Goal: Transaction & Acquisition: Book appointment/travel/reservation

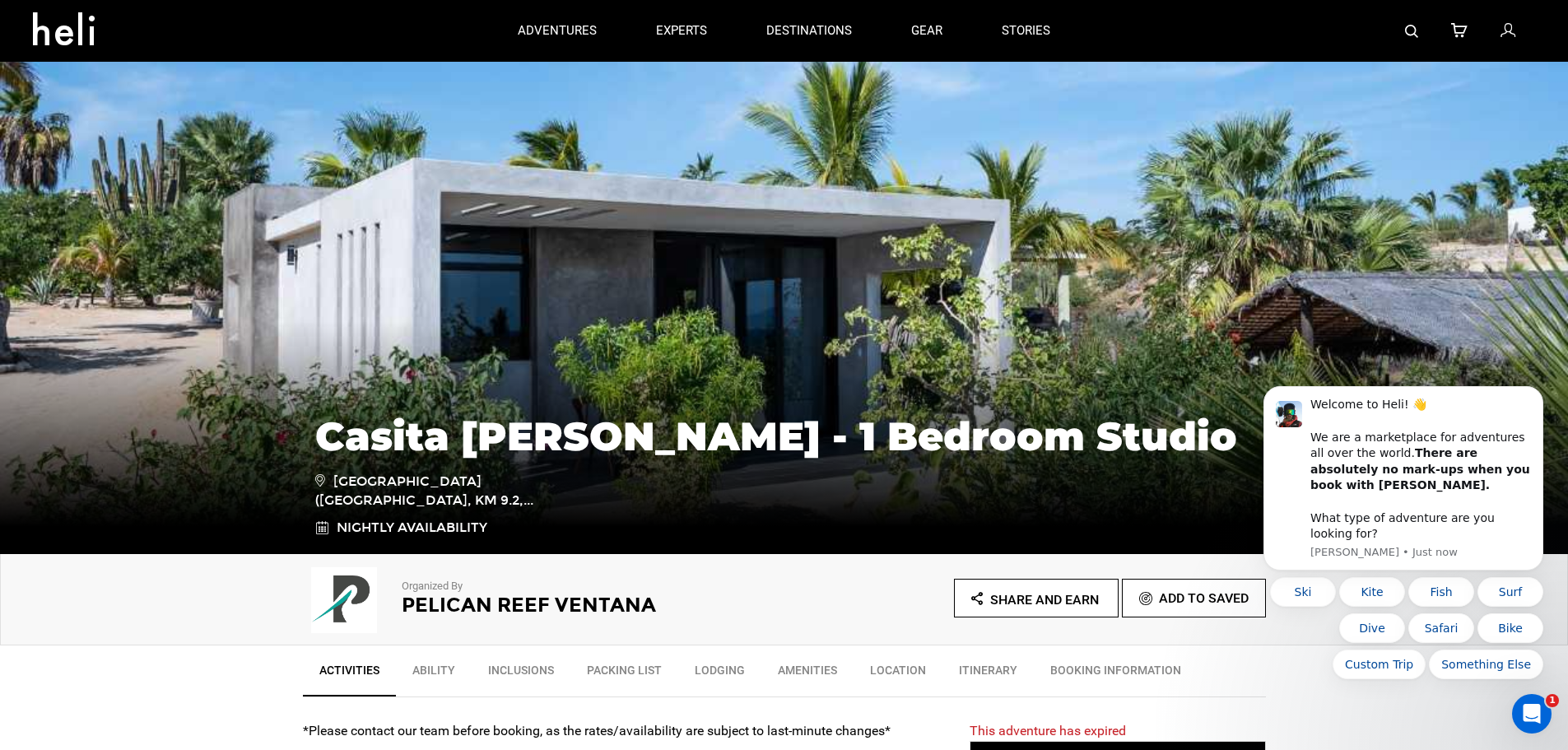
scroll to position [247, 0]
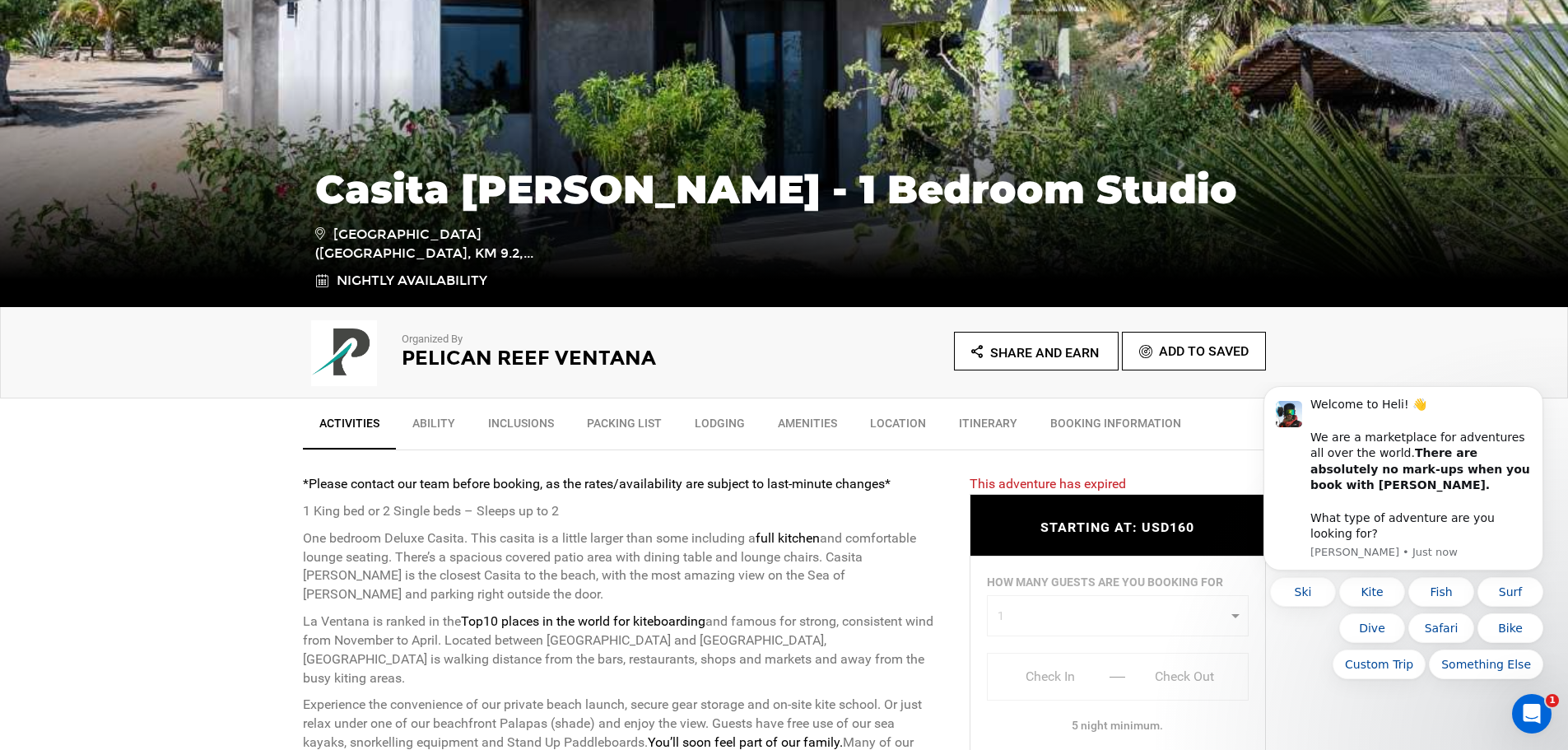
click at [629, 417] on link "Packing List" at bounding box center [624, 427] width 108 height 41
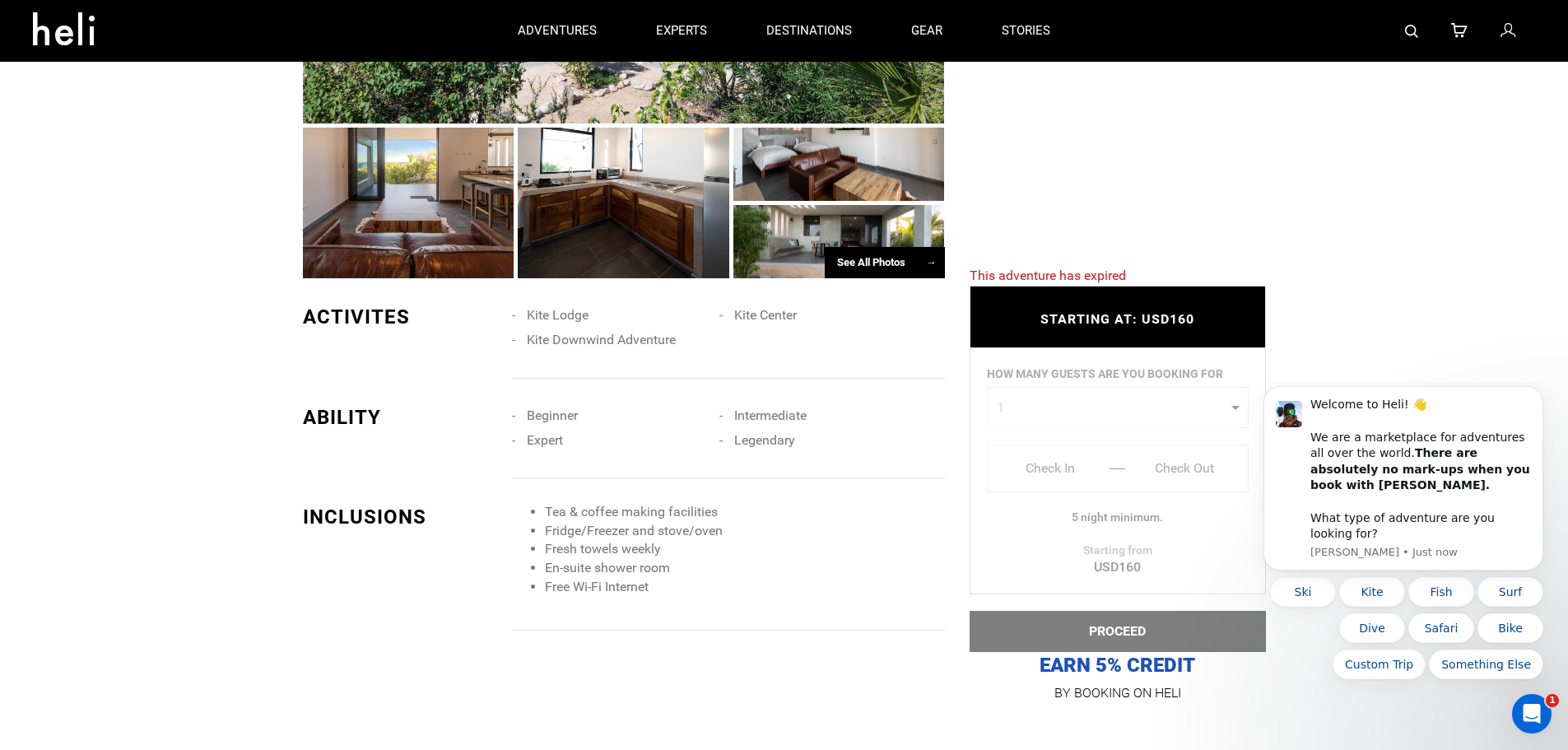
scroll to position [811, 0]
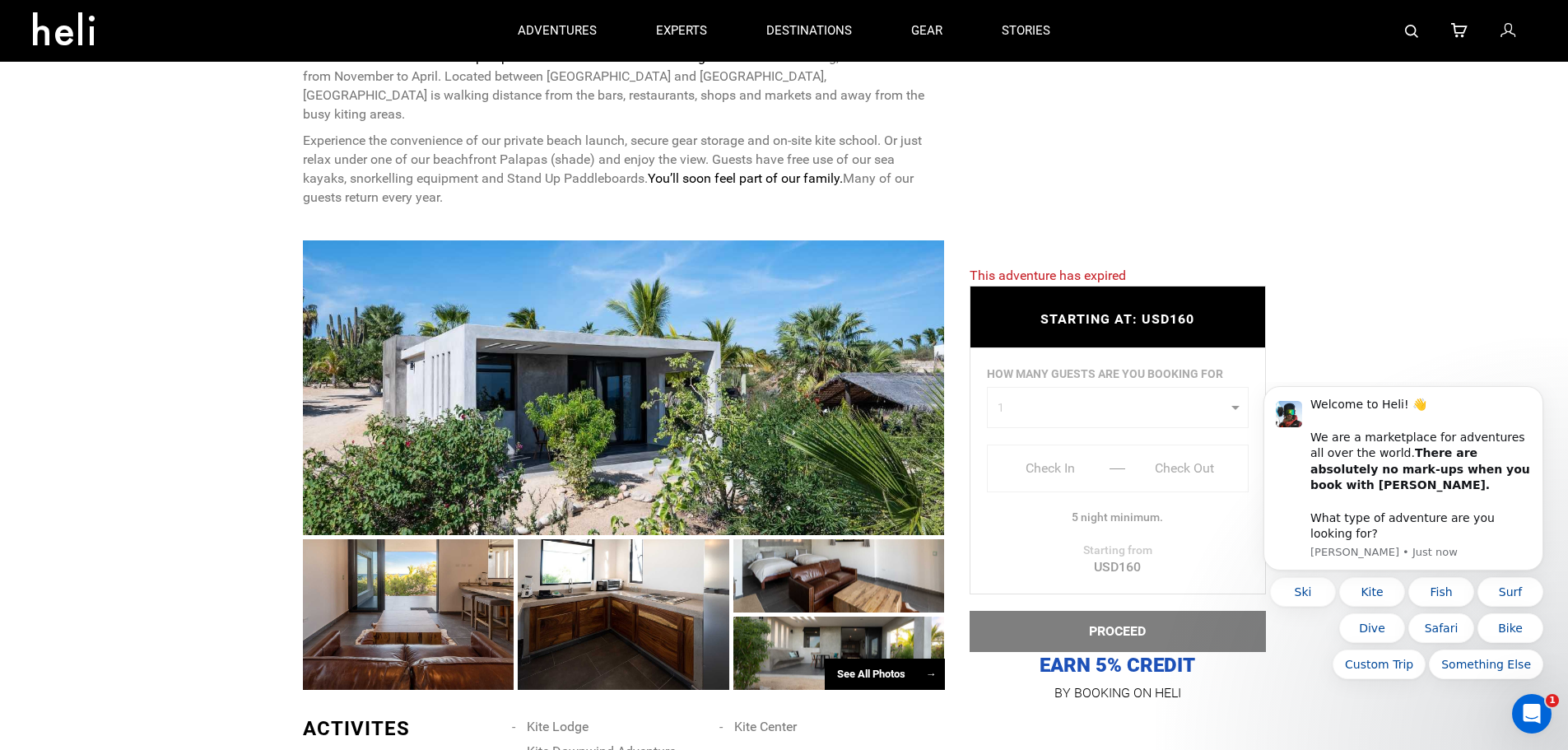
click at [595, 384] on div at bounding box center [624, 388] width 642 height 295
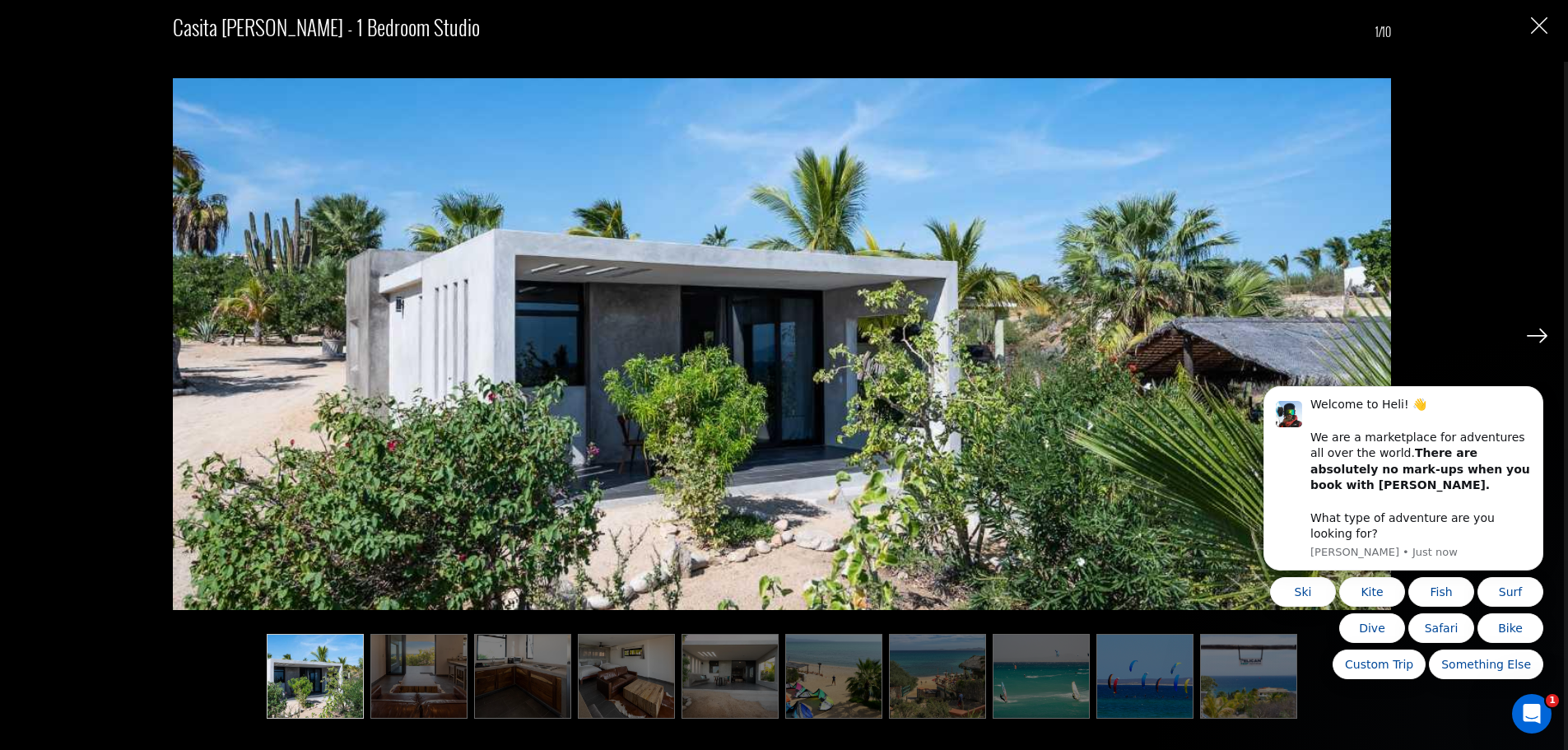
click at [1538, 335] on img at bounding box center [1537, 335] width 21 height 15
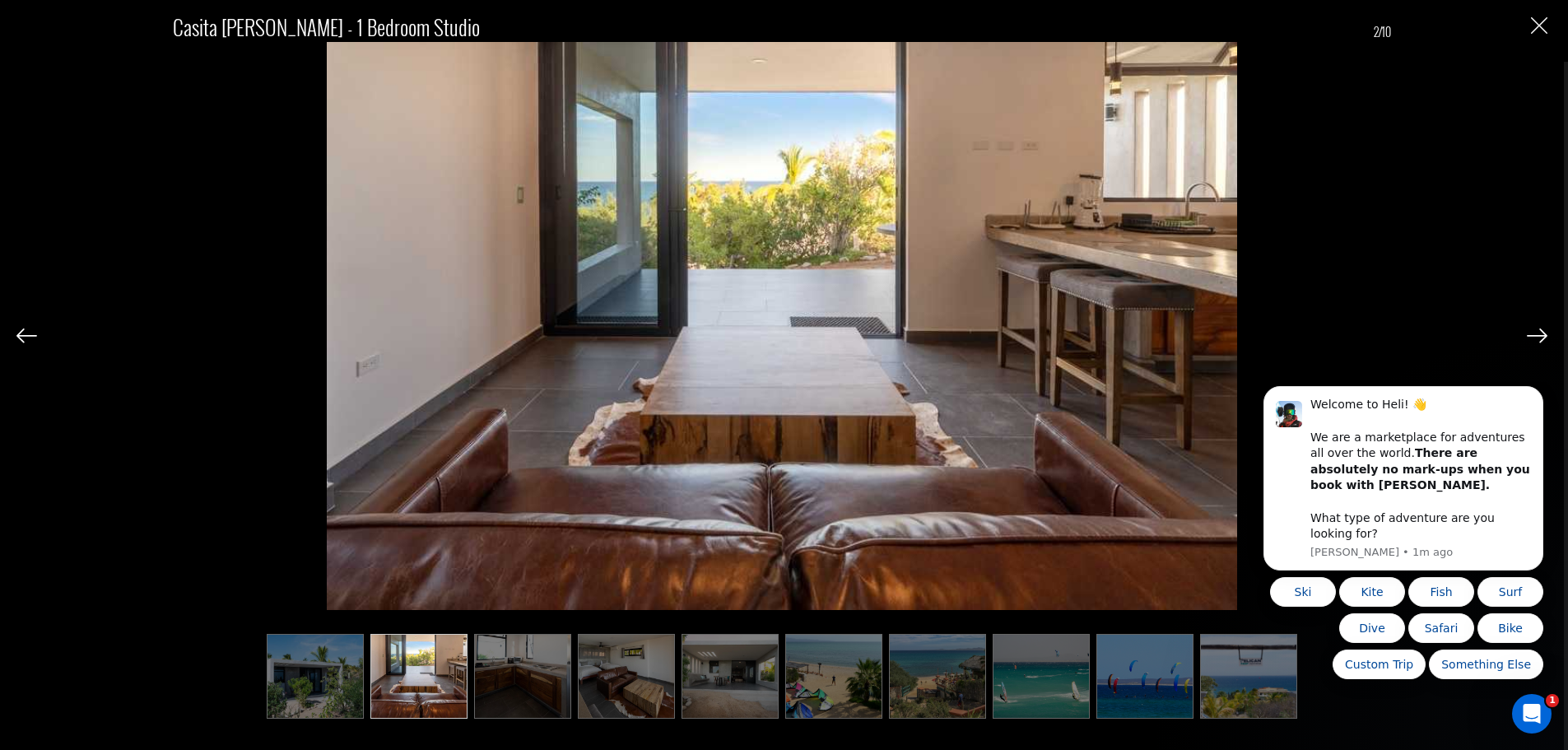
click at [1538, 335] on img at bounding box center [1537, 335] width 21 height 15
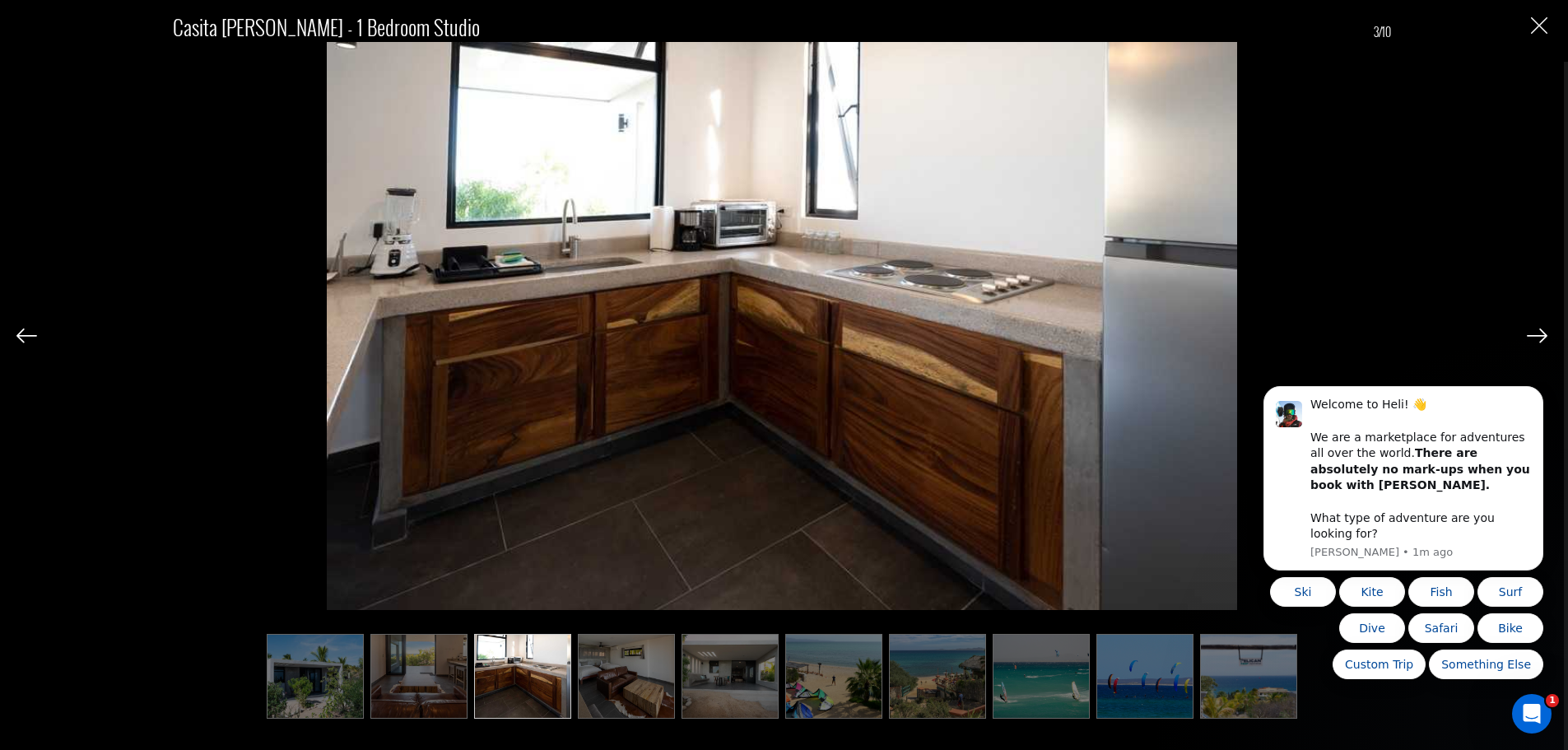
click at [1538, 335] on img at bounding box center [1537, 335] width 21 height 15
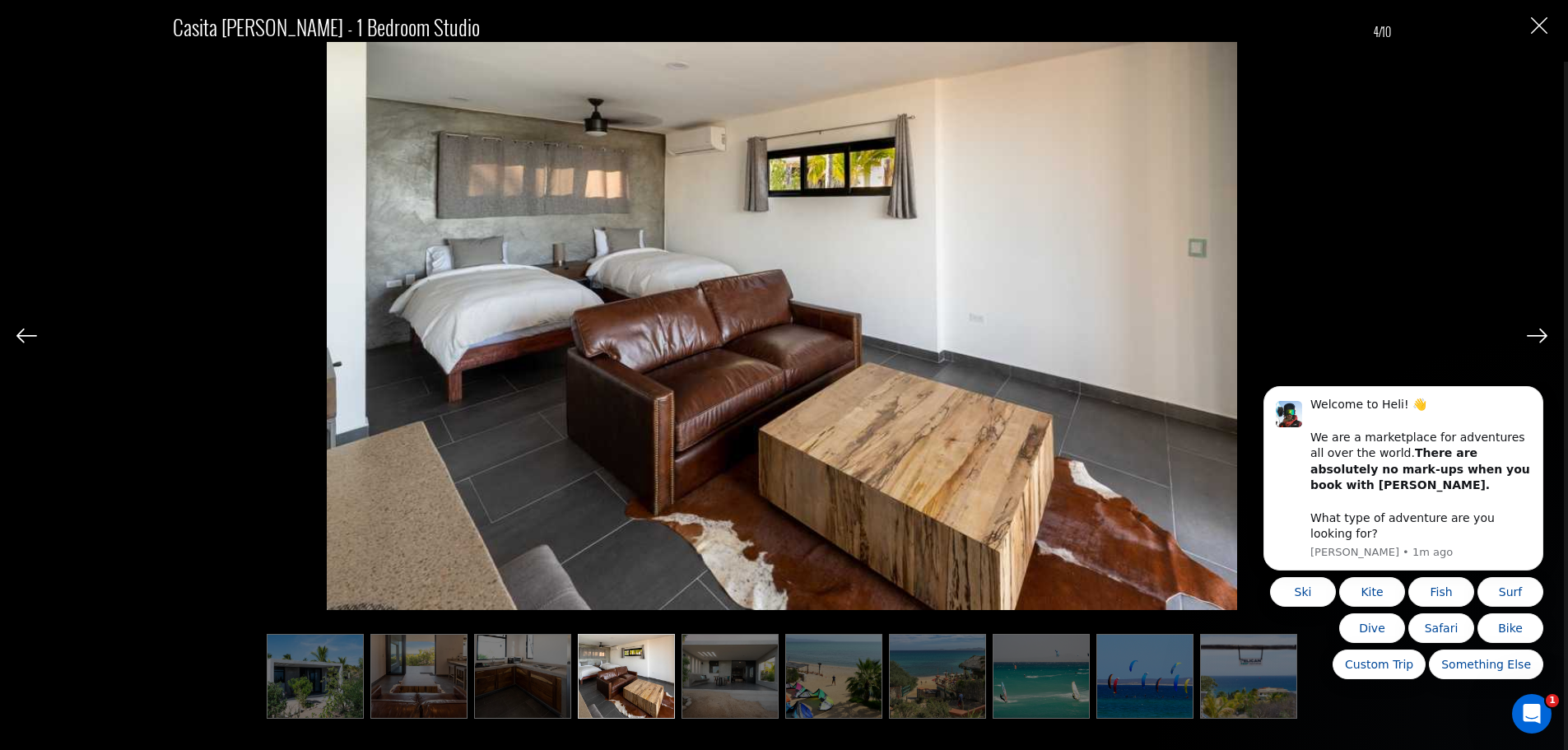
click at [1538, 335] on img at bounding box center [1537, 335] width 21 height 15
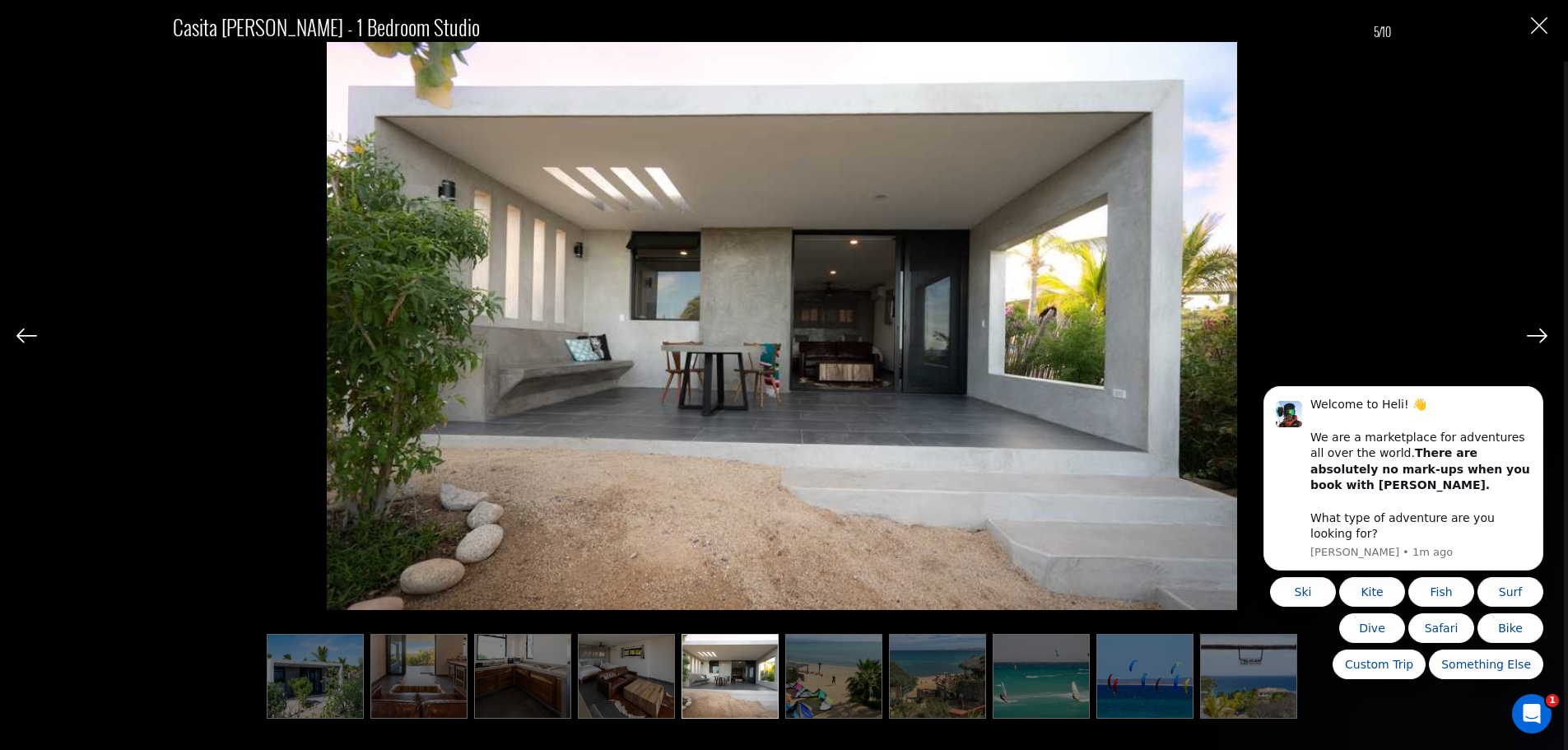
click at [1538, 335] on img at bounding box center [1537, 335] width 21 height 15
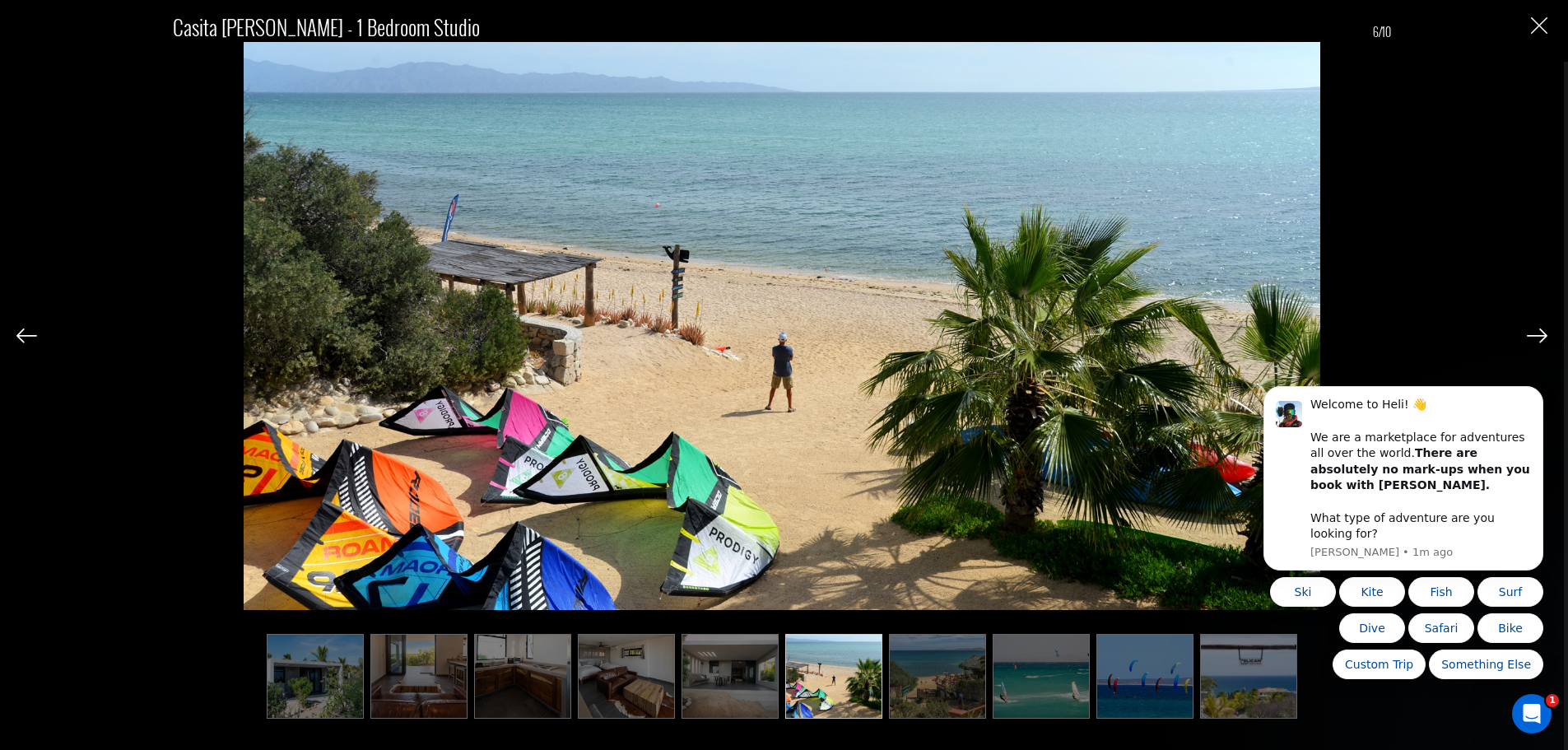
click at [1538, 335] on img at bounding box center [1537, 335] width 21 height 15
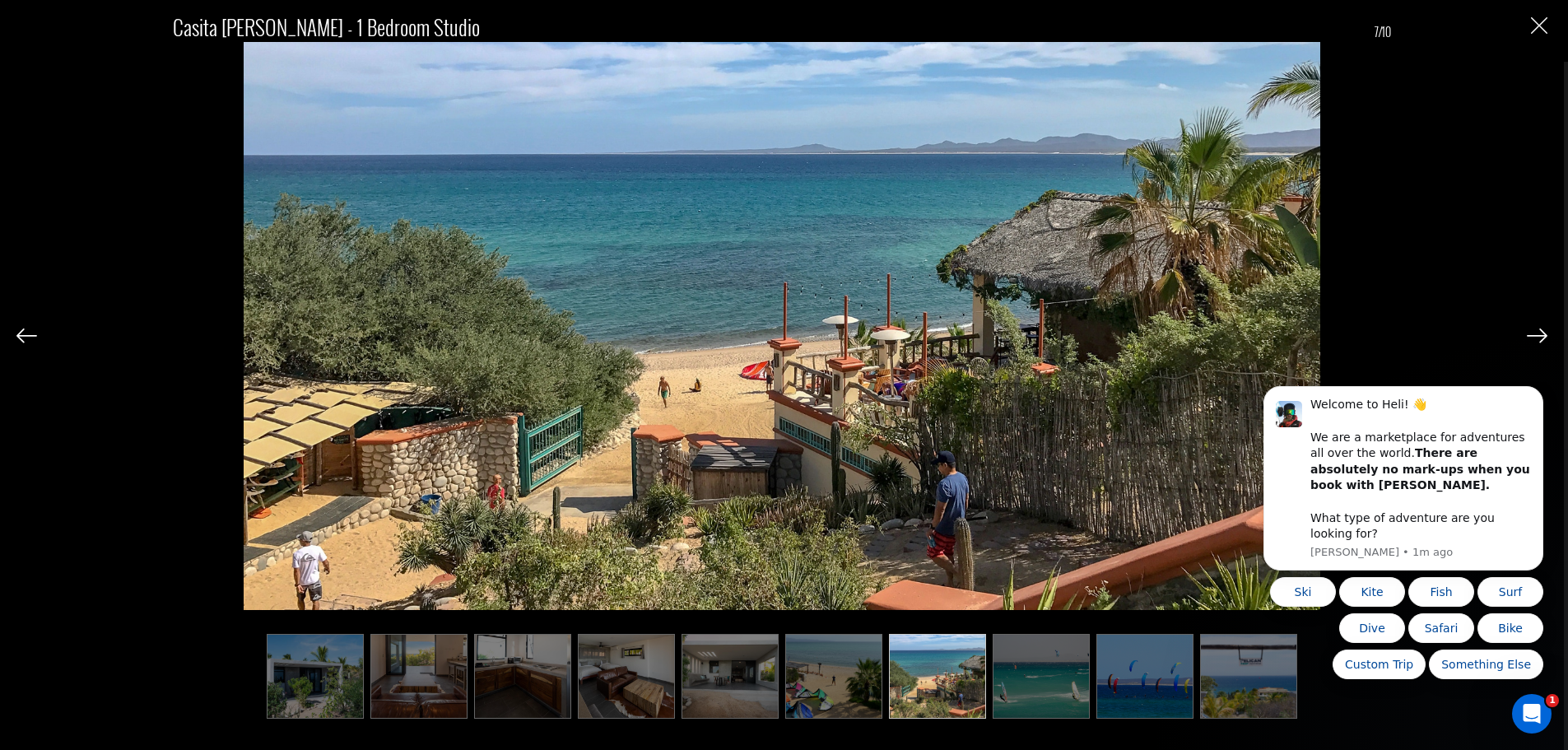
click at [1538, 335] on img at bounding box center [1537, 335] width 21 height 15
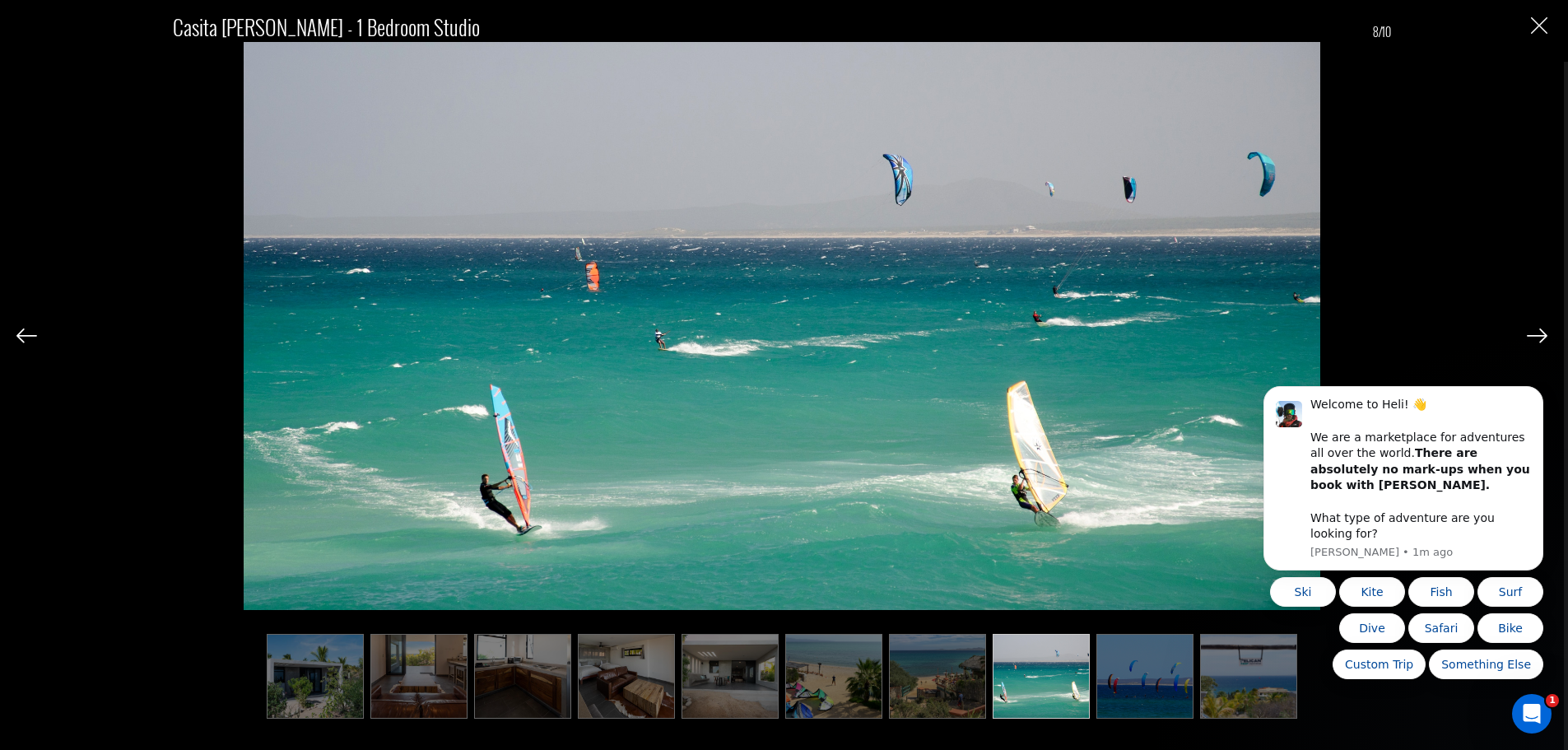
click at [1538, 335] on img at bounding box center [1537, 335] width 21 height 15
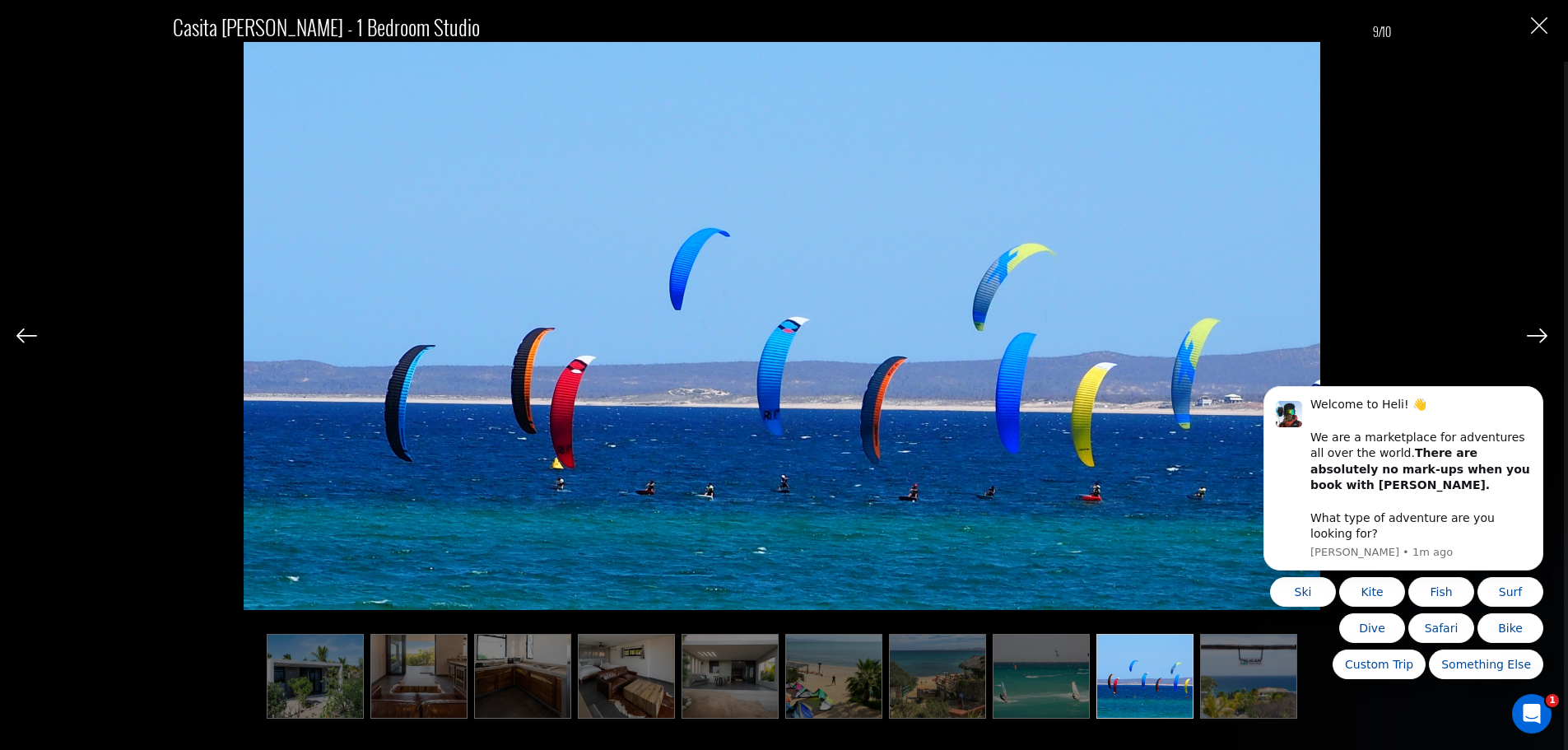
click at [1538, 335] on img at bounding box center [1537, 335] width 21 height 15
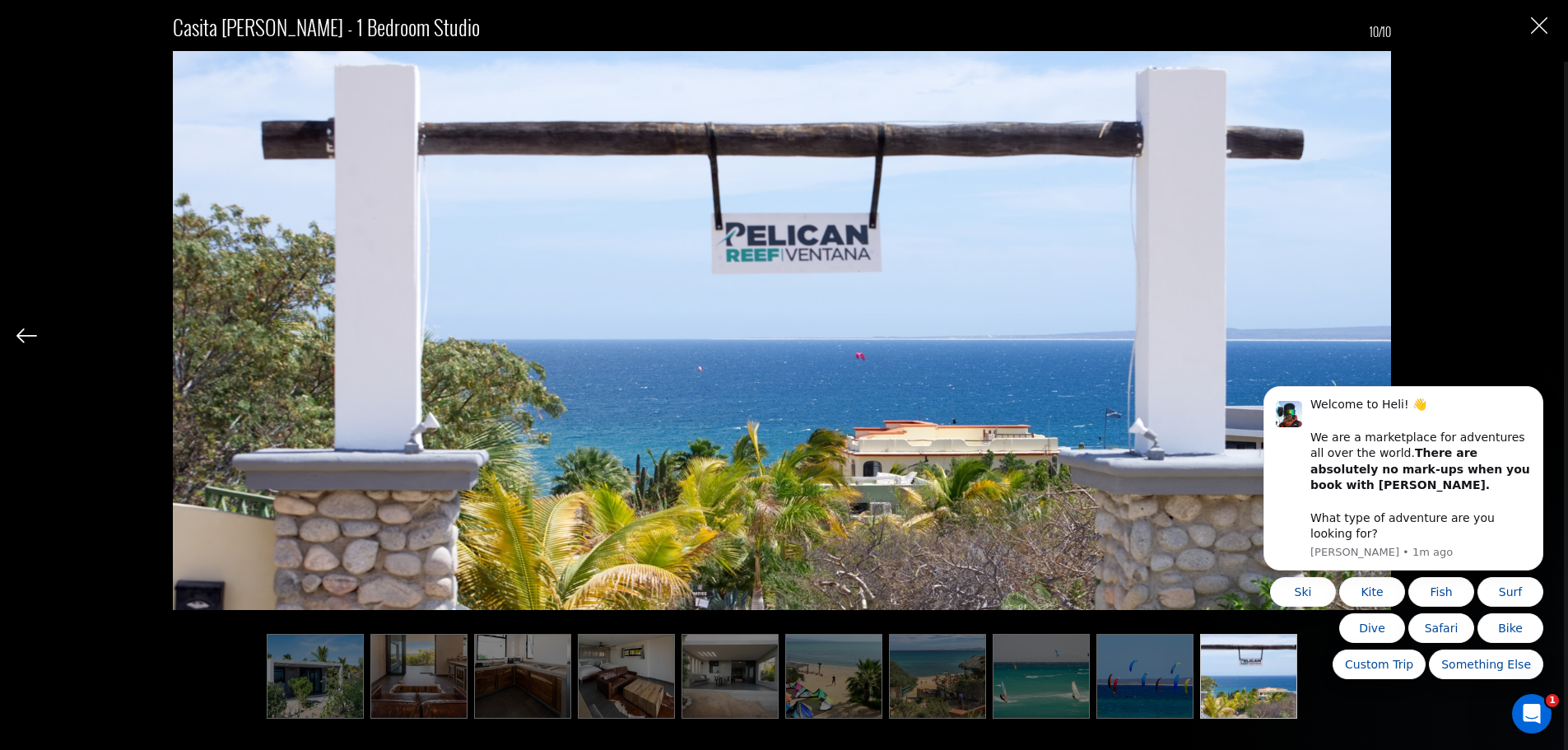
click at [1538, 335] on div "Casita Delmar - 1 Bedroom Studio 10/10" at bounding box center [781, 356] width 1531 height 712
click at [1531, 24] on img "Close" at bounding box center [1539, 25] width 16 height 16
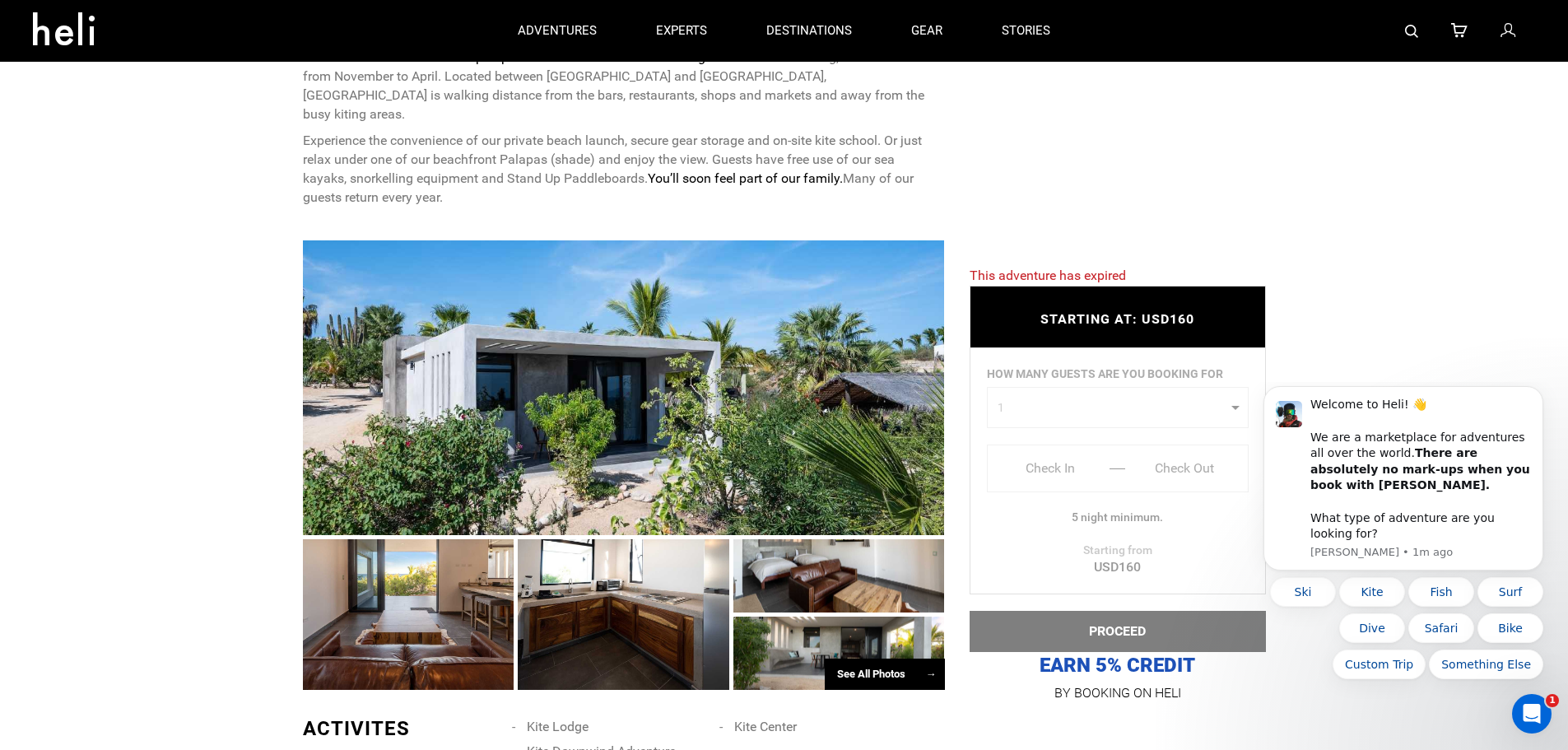
scroll to position [400, 0]
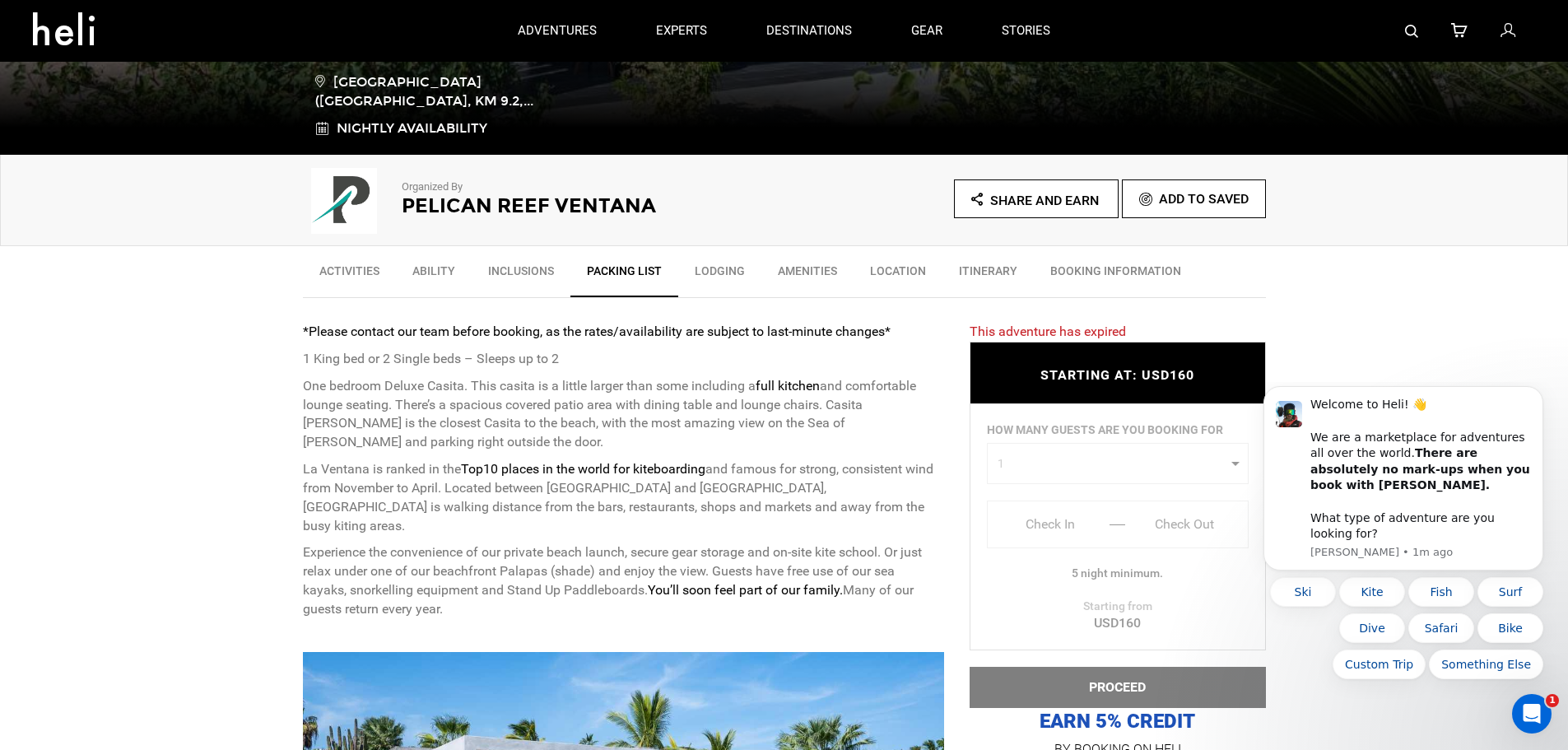
click at [704, 265] on link "Lodging" at bounding box center [720, 275] width 83 height 41
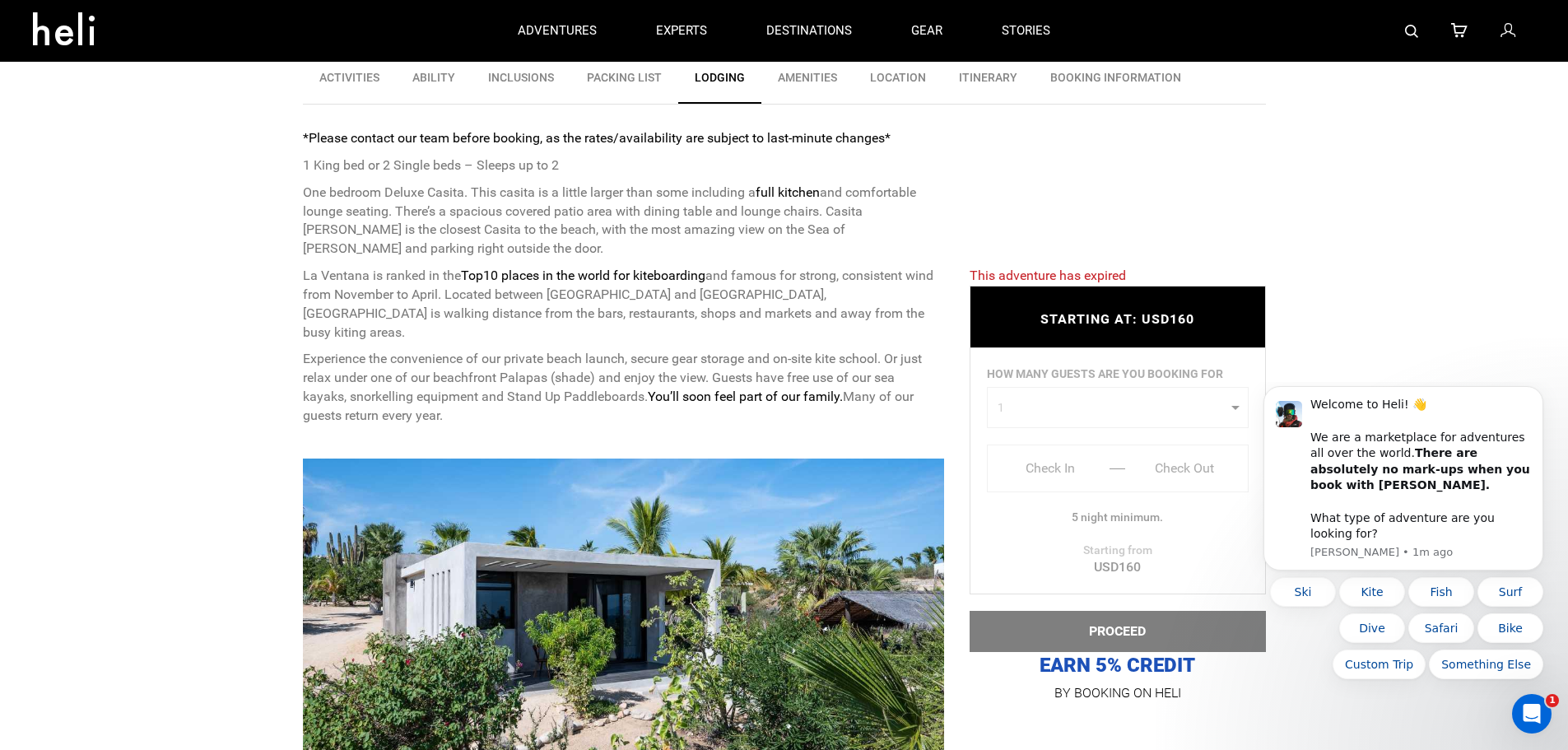
scroll to position [99, 0]
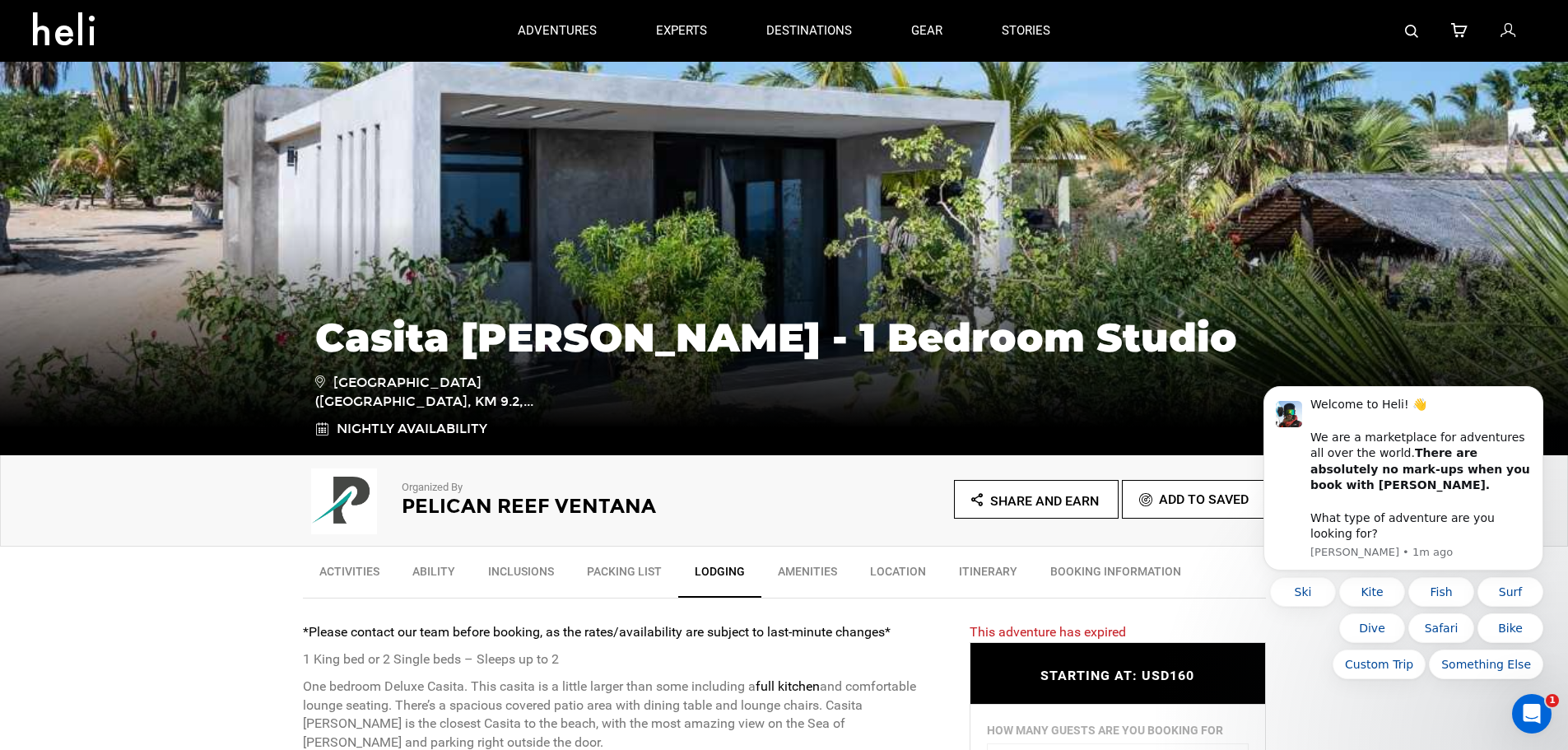
click at [1091, 572] on link "BOOKING INFORMATION" at bounding box center [1116, 576] width 164 height 41
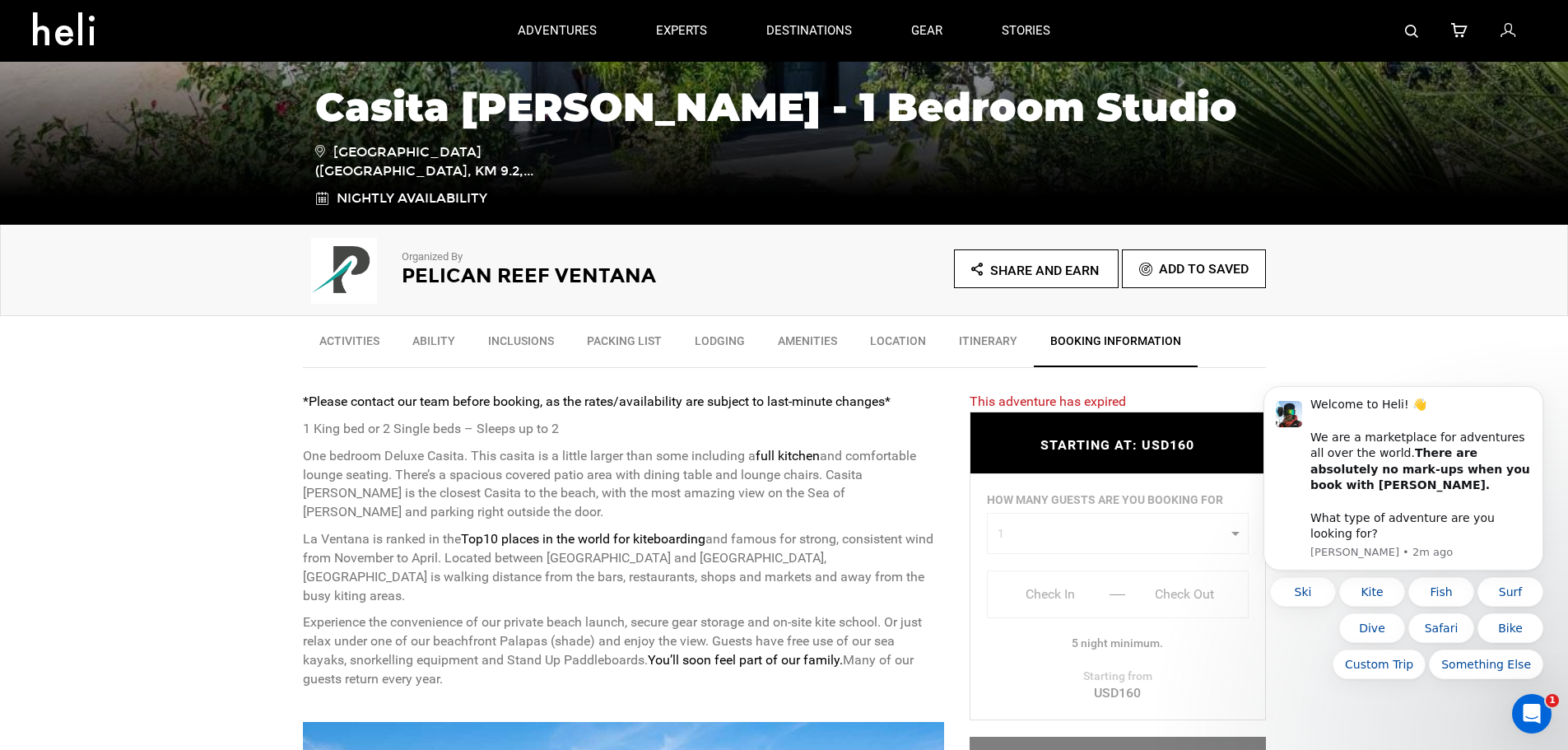
scroll to position [0, 0]
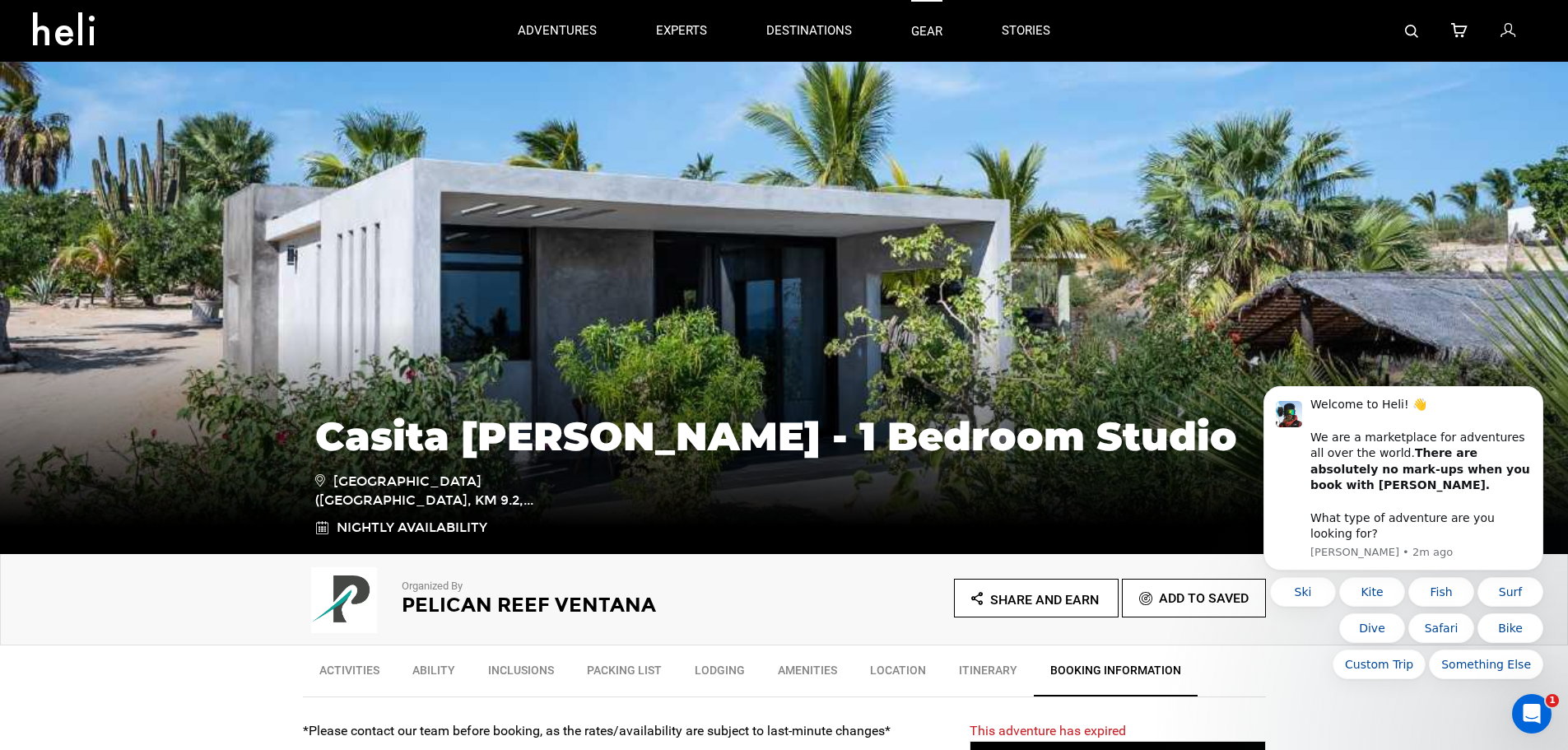
click at [929, 26] on link "gear" at bounding box center [926, 30] width 31 height 62
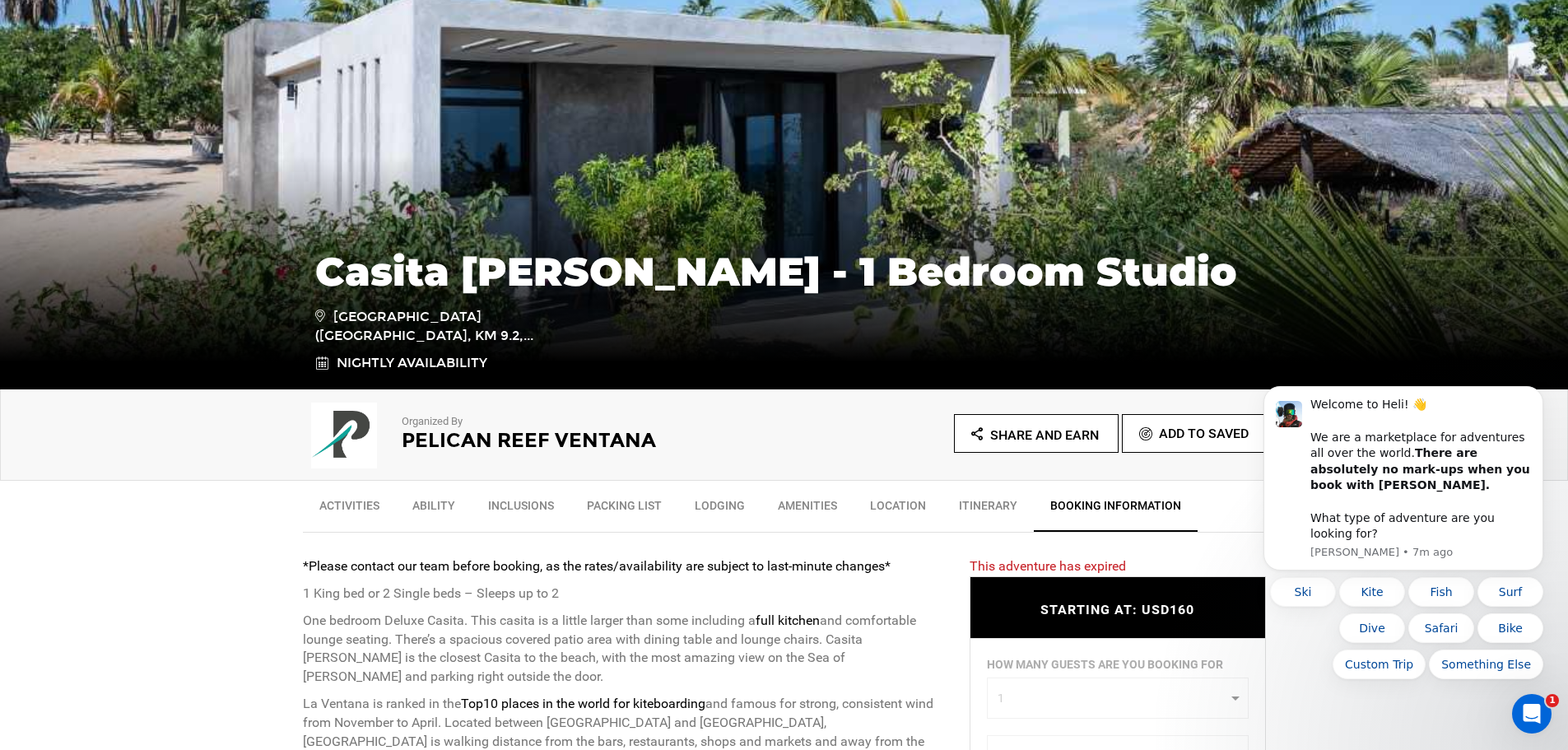
scroll to position [247, 0]
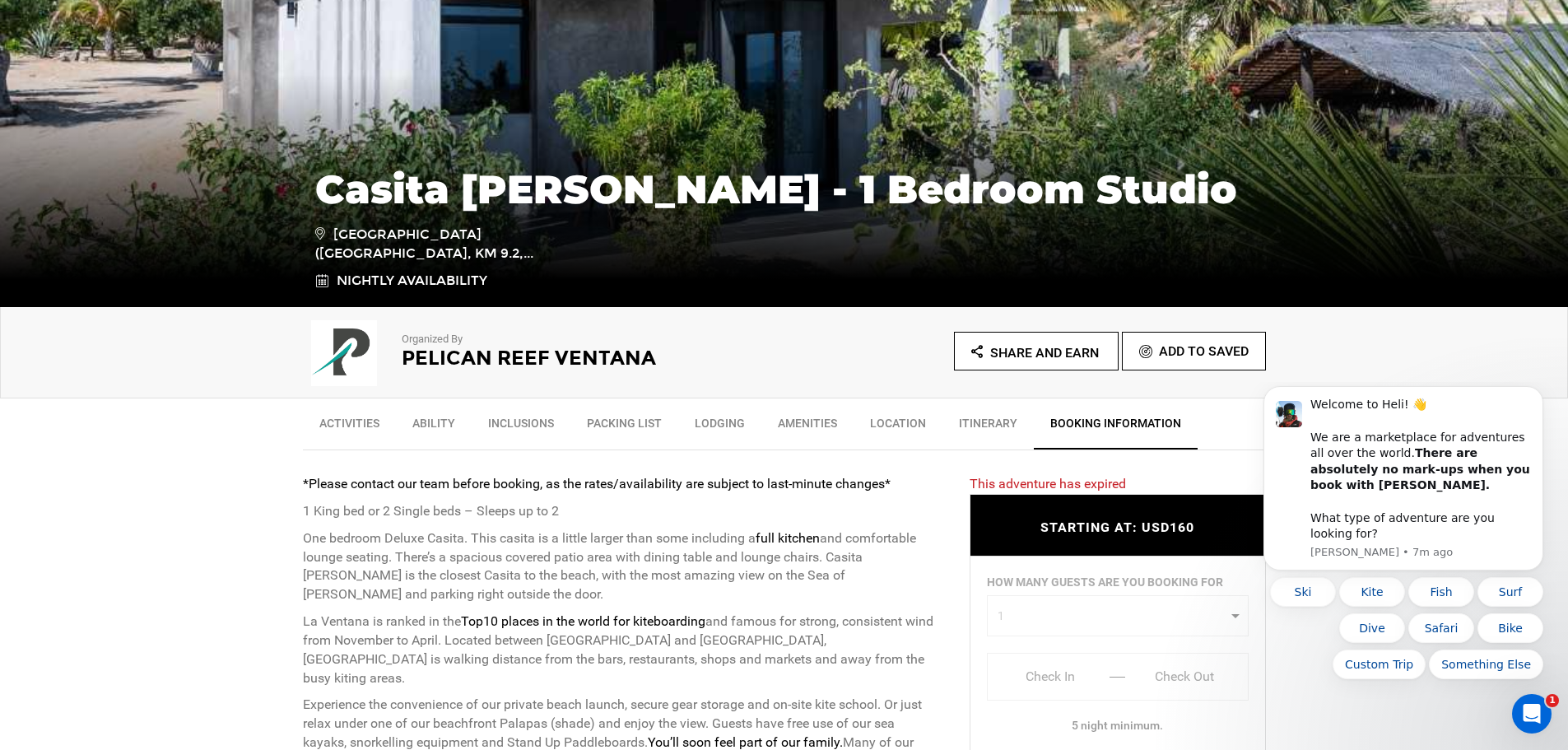
click at [717, 417] on link "Lodging" at bounding box center [720, 427] width 83 height 41
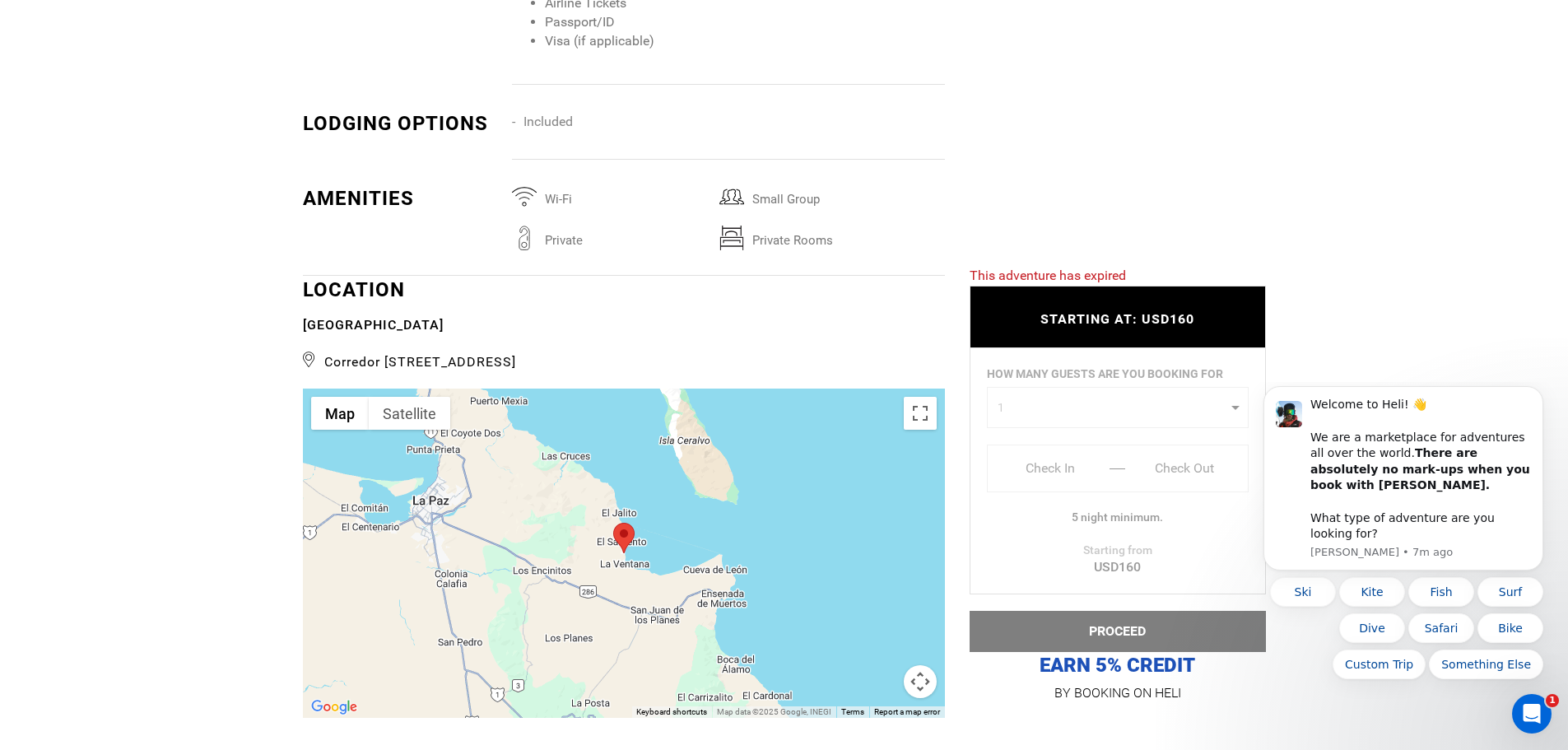
scroll to position [2816, 0]
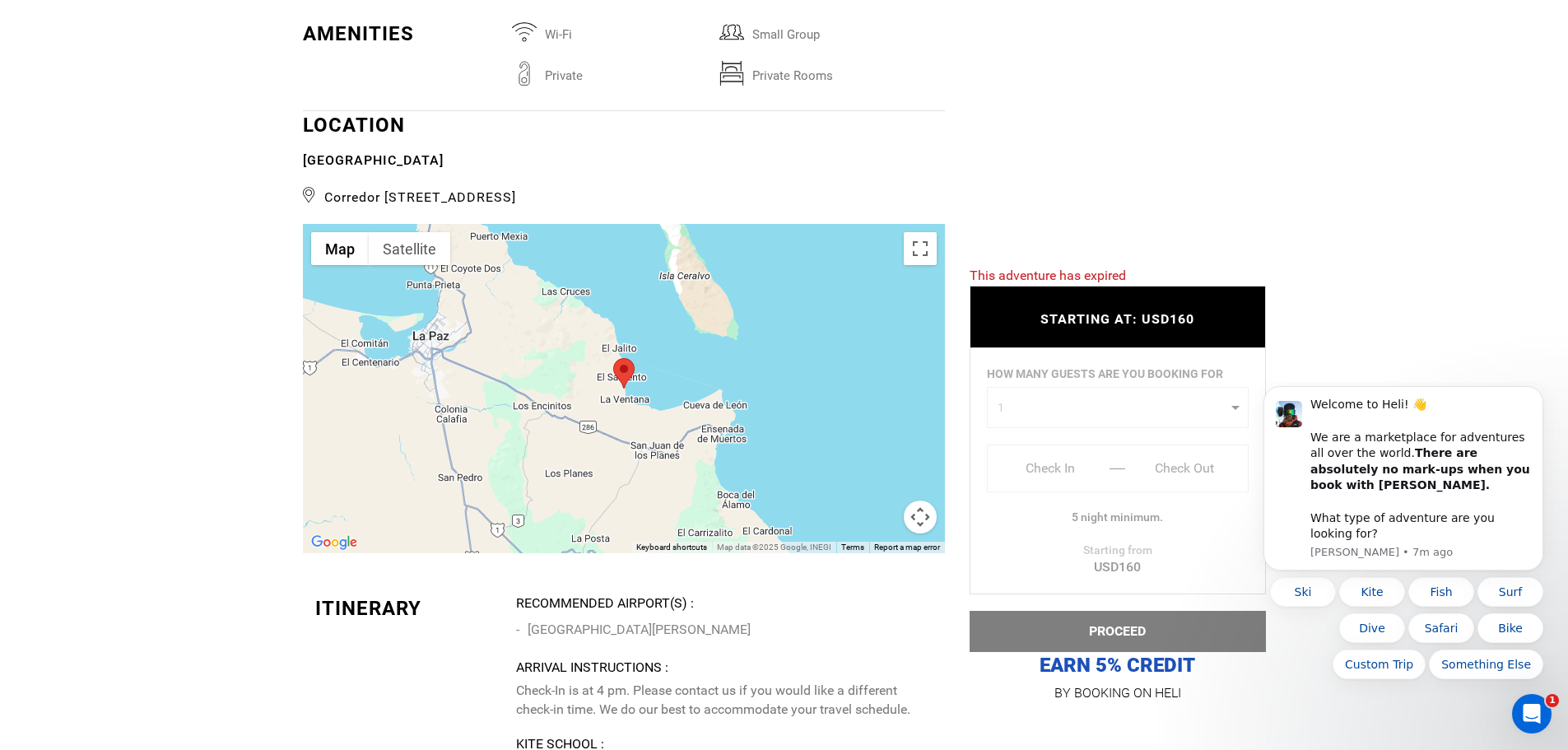
click at [1235, 413] on div "HOW MANY GUESTS ARE YOU BOOKING FOR 1 0 1 2 0 1 2 Check In Start Check Out End …" at bounding box center [1118, 471] width 297 height 246
click at [1186, 414] on div "HOW MANY GUESTS ARE YOU BOOKING FOR 1 0 1 2 0 1 2 Check In Start Check Out End …" at bounding box center [1118, 471] width 297 height 246
click at [1024, 386] on div "HOW MANY GUESTS ARE YOU BOOKING FOR 1 0 1 2 0 1 2 Check In Start Check Out End …" at bounding box center [1118, 471] width 297 height 246
click at [1058, 368] on div "HOW MANY GUESTS ARE YOU BOOKING FOR 1 0 1 2 0 1 2 Check In Start Check Out End …" at bounding box center [1118, 471] width 297 height 246
click at [1090, 511] on div "HOW MANY GUESTS ARE YOU BOOKING FOR 1 0 1 2 0 1 2 Check In Start Check Out End …" at bounding box center [1118, 471] width 297 height 246
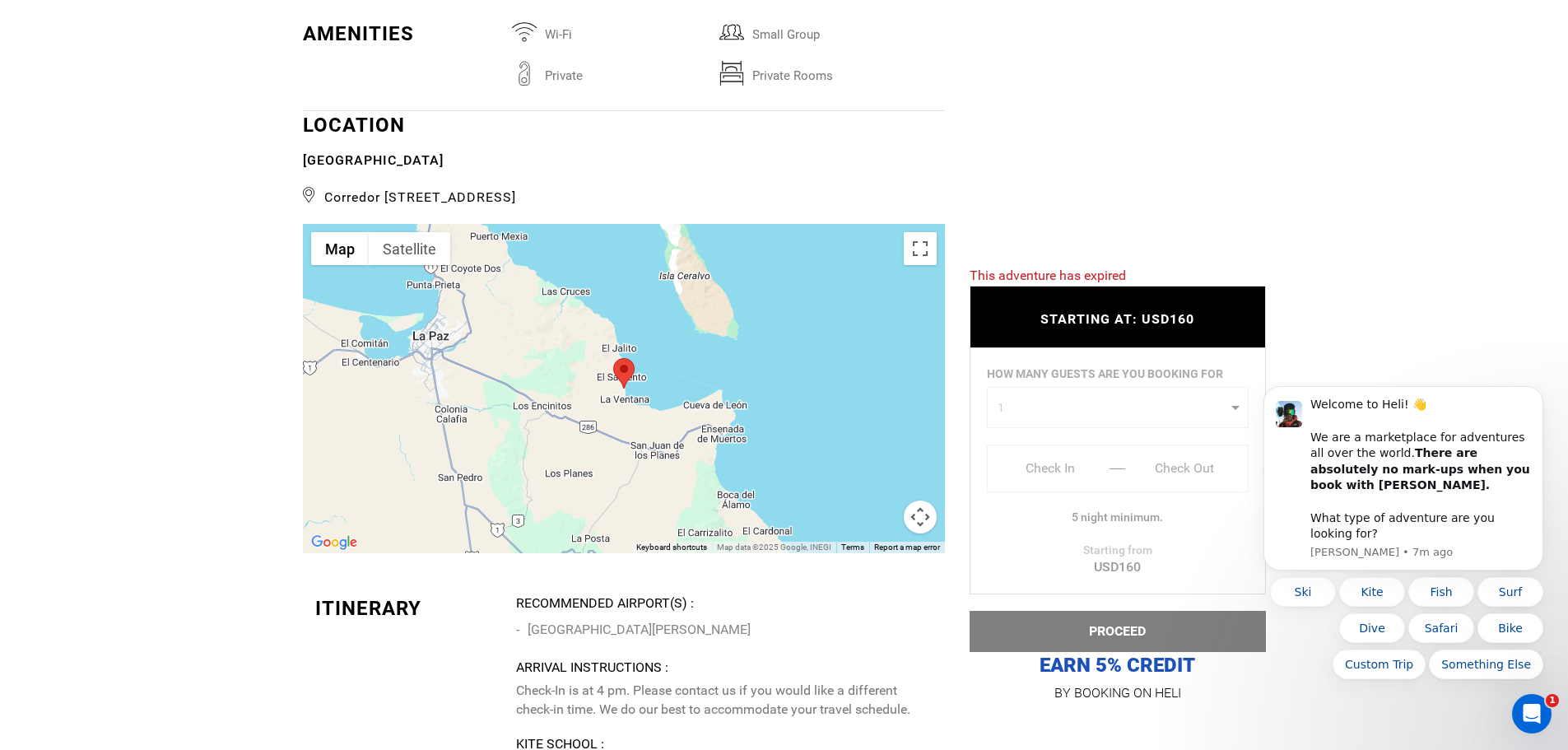
click at [1106, 545] on div "HOW MANY GUESTS ARE YOU BOOKING FOR 1 0 1 2 0 1 2 Check In Start Check Out End …" at bounding box center [1118, 471] width 297 height 246
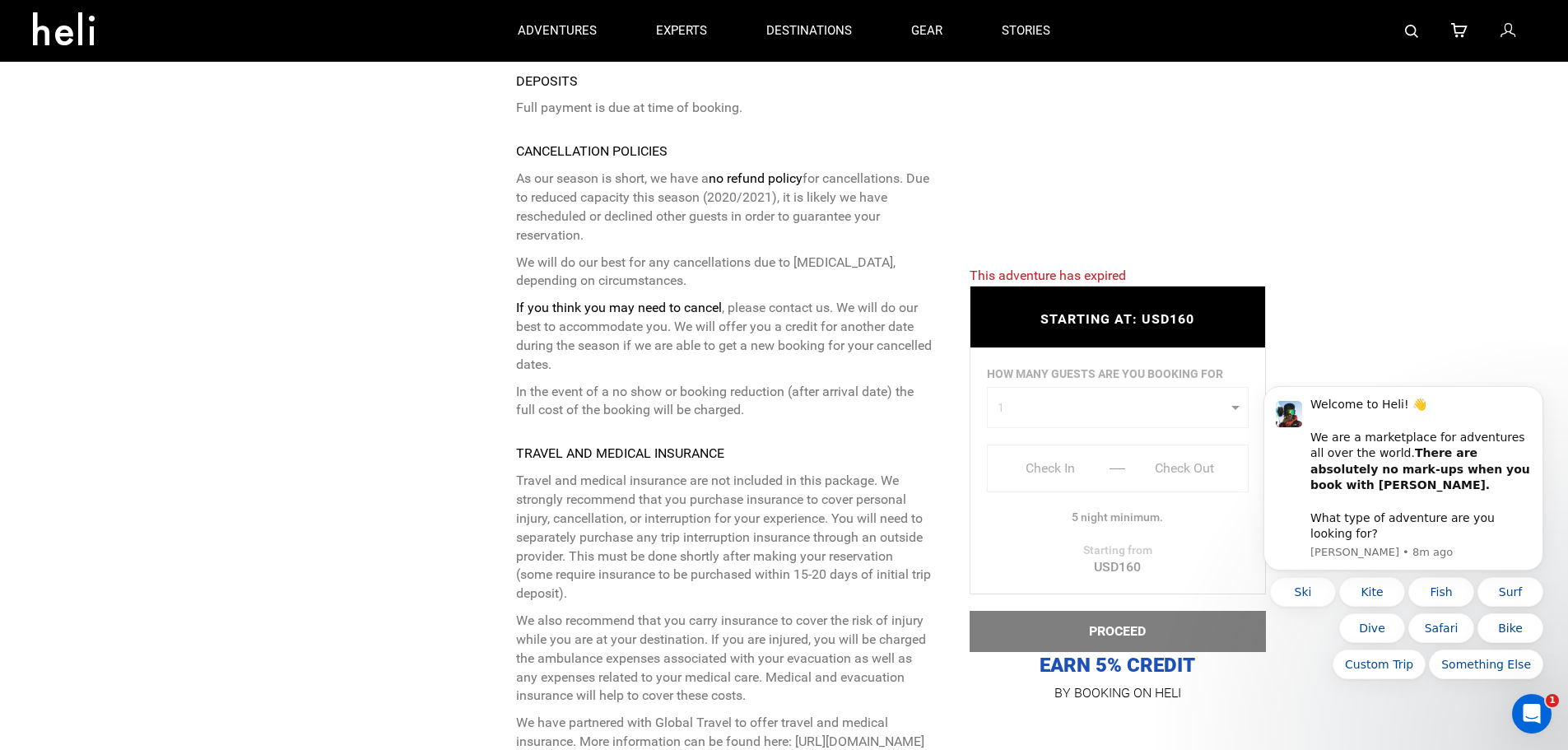
scroll to position [3968, 0]
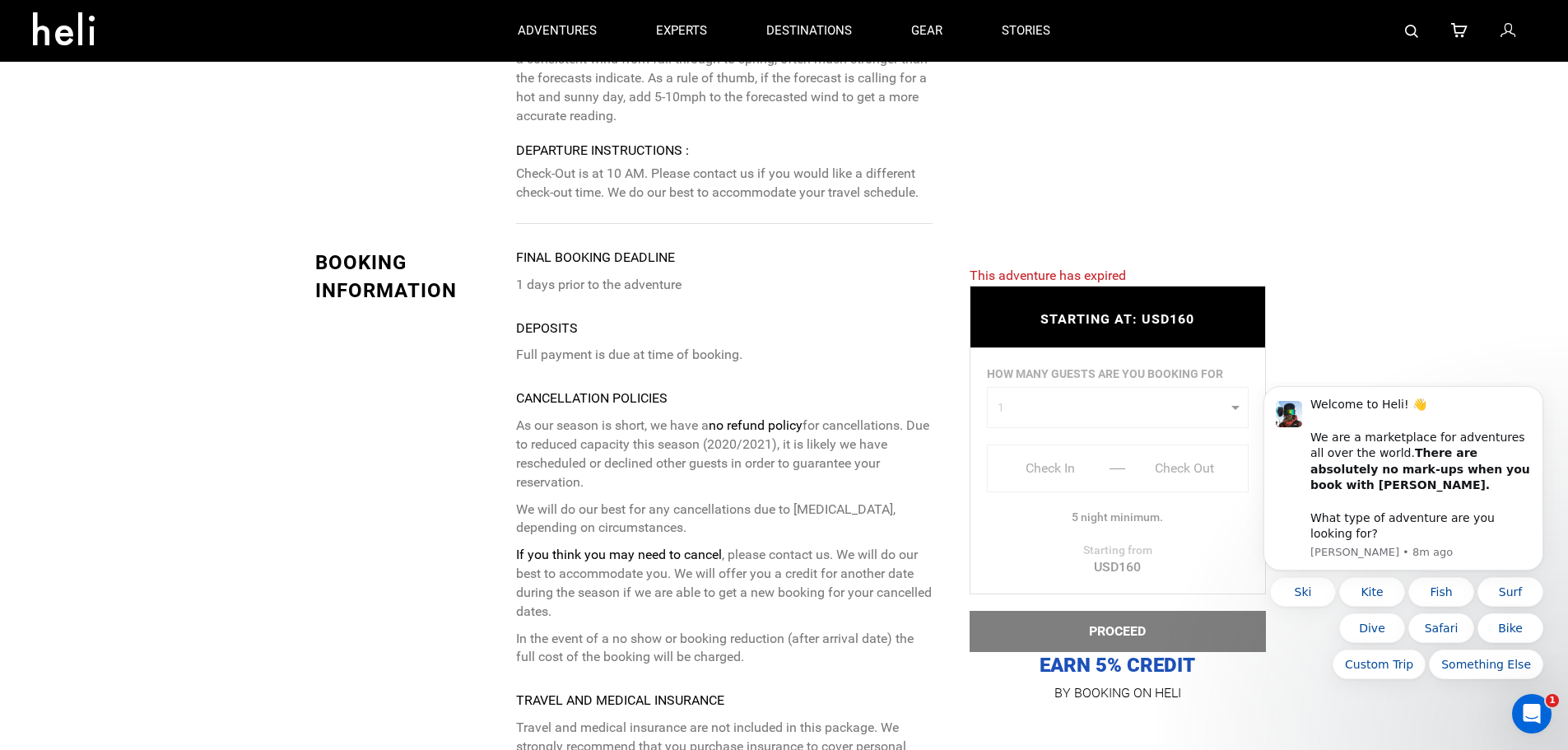
click at [1087, 320] on span "STARTING AT: USD160" at bounding box center [1117, 318] width 154 height 15
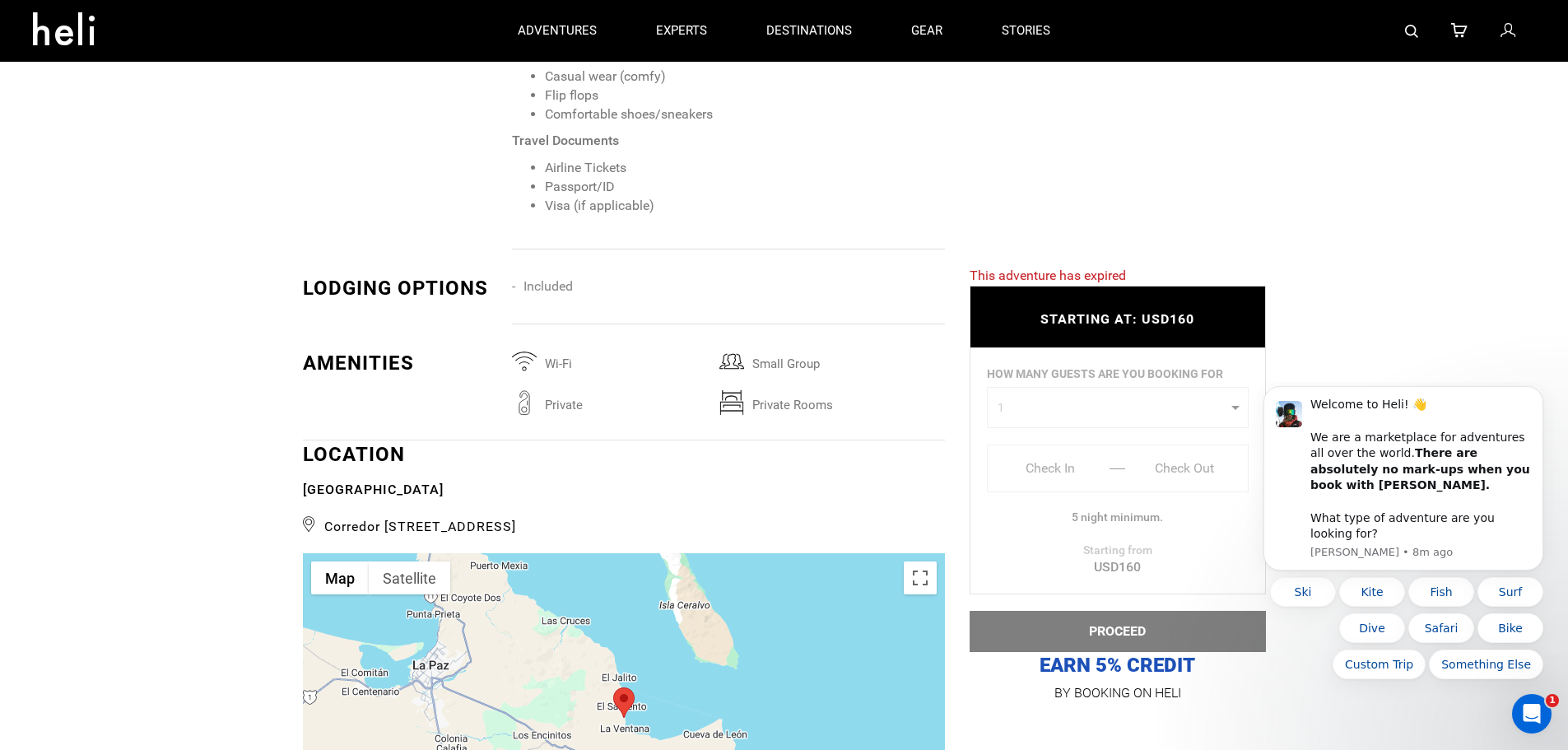
scroll to position [2404, 0]
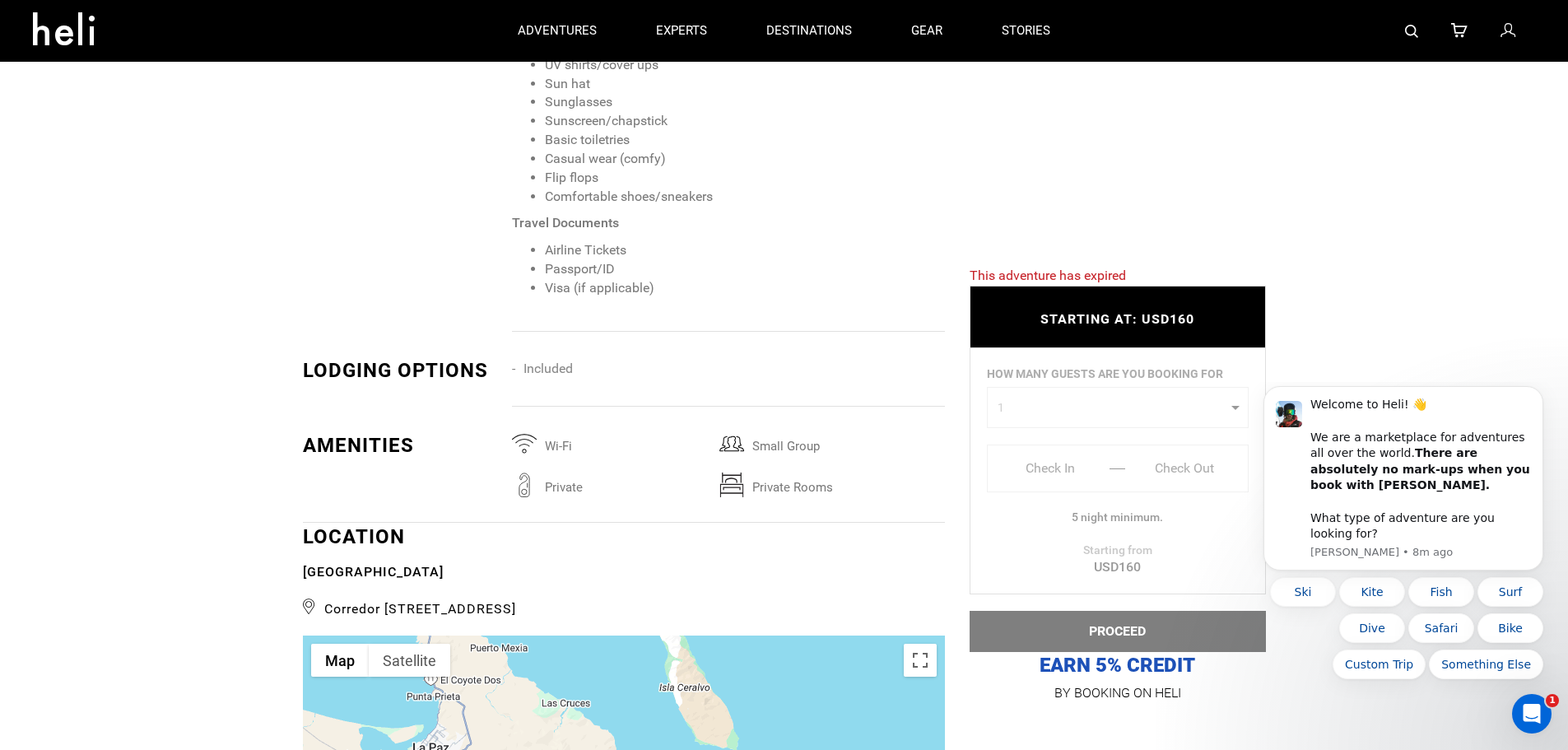
click at [732, 473] on img at bounding box center [732, 485] width 25 height 25
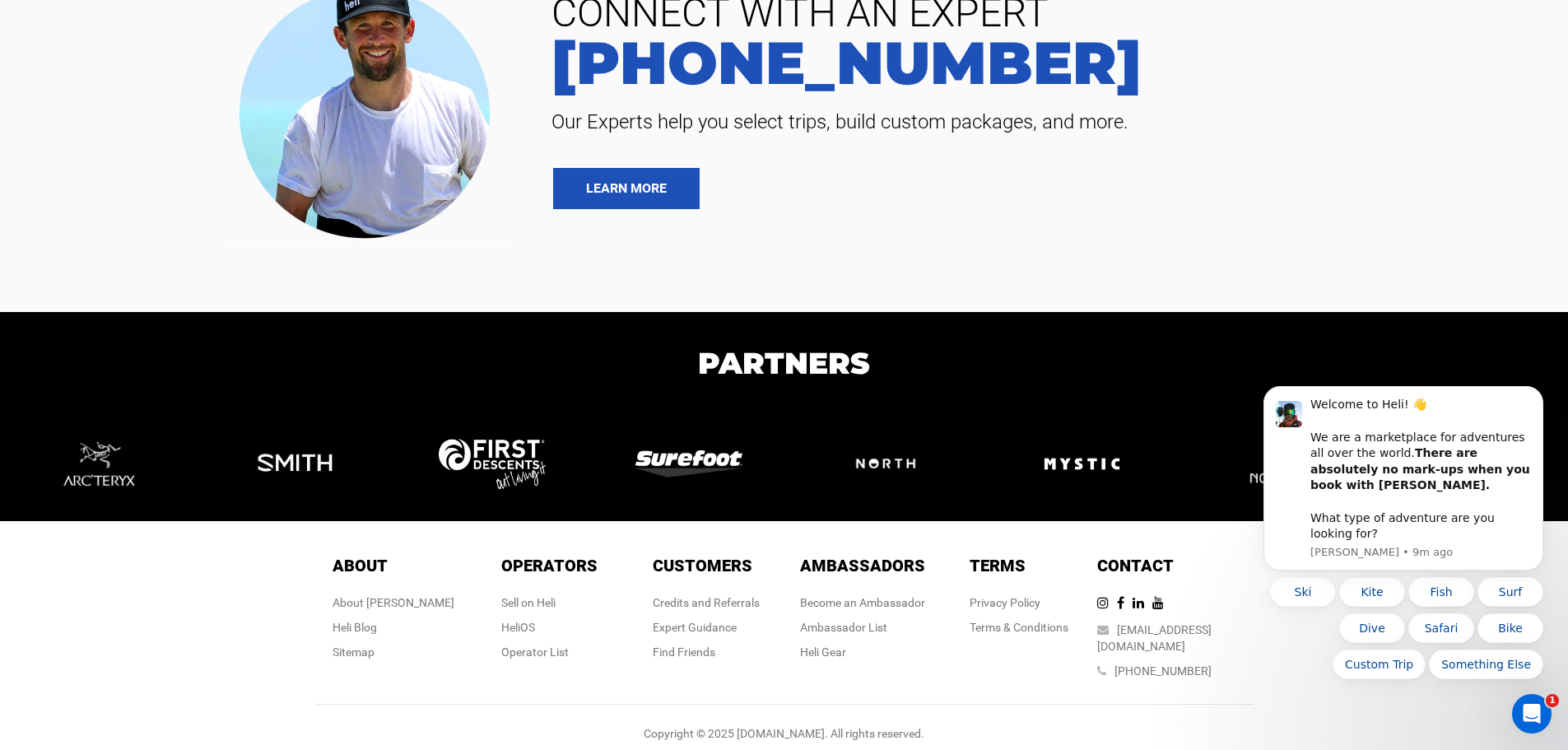
scroll to position [4904, 0]
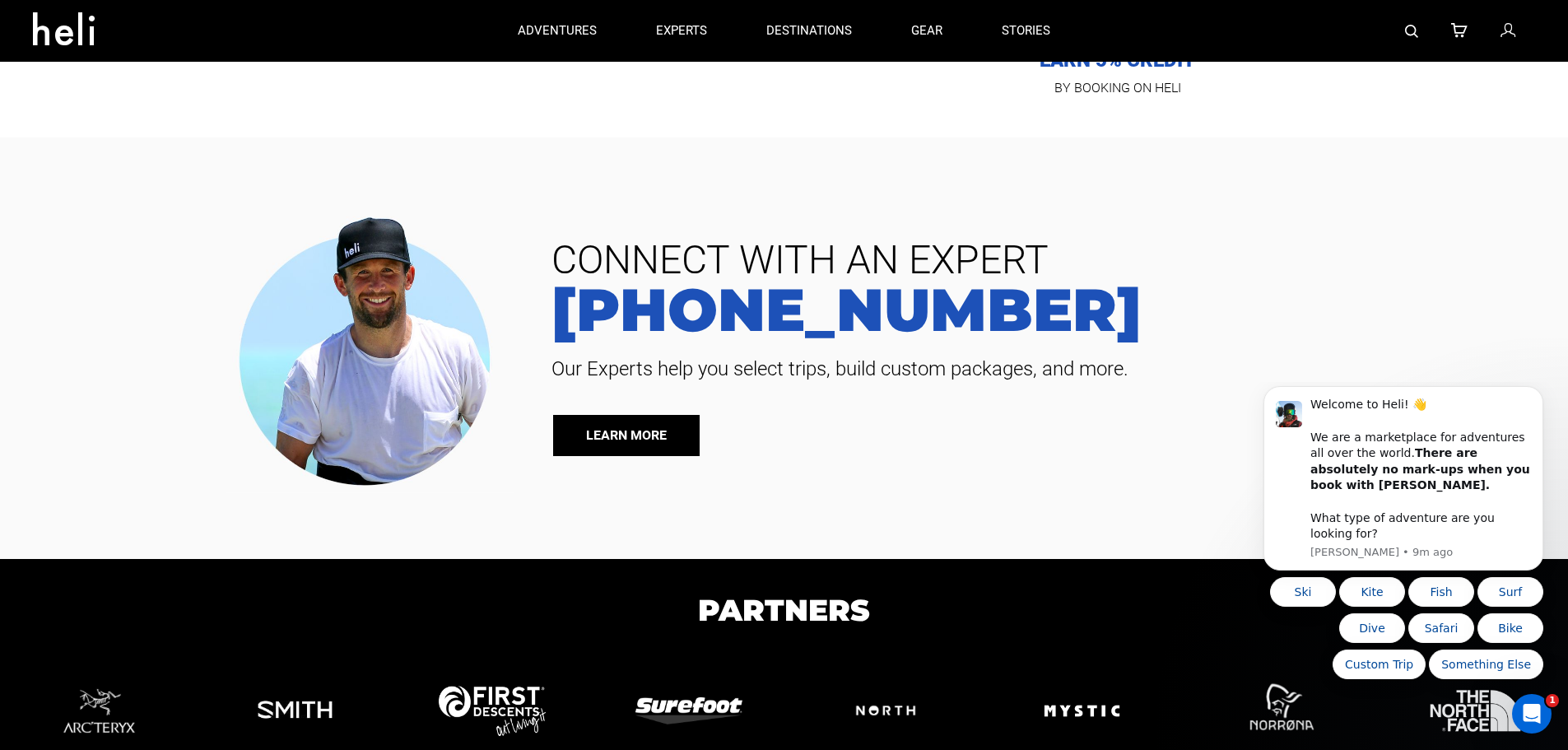
click at [623, 430] on link "LEARN MORE" at bounding box center [627, 435] width 147 height 41
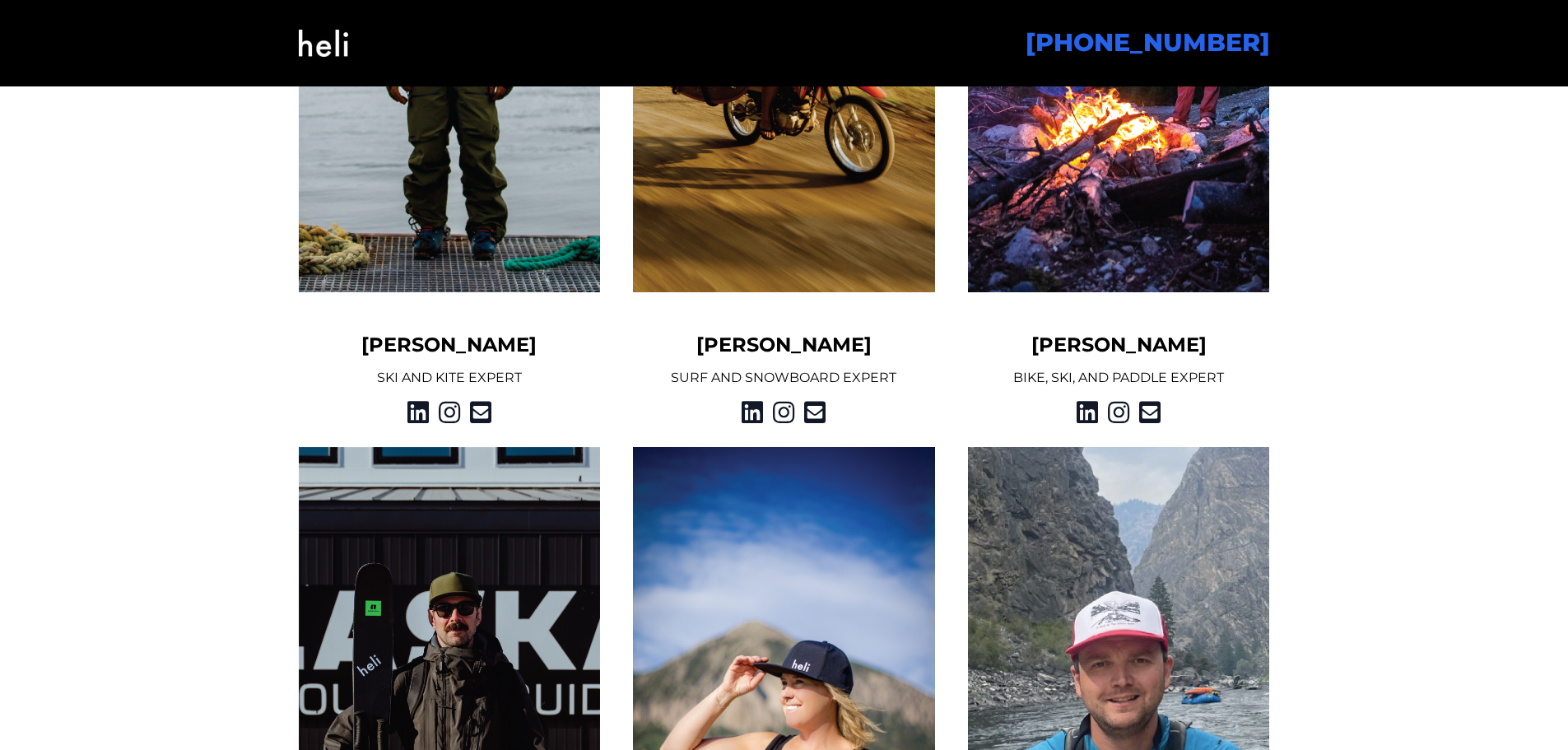
scroll to position [1564, 0]
